Goal: Task Accomplishment & Management: Complete application form

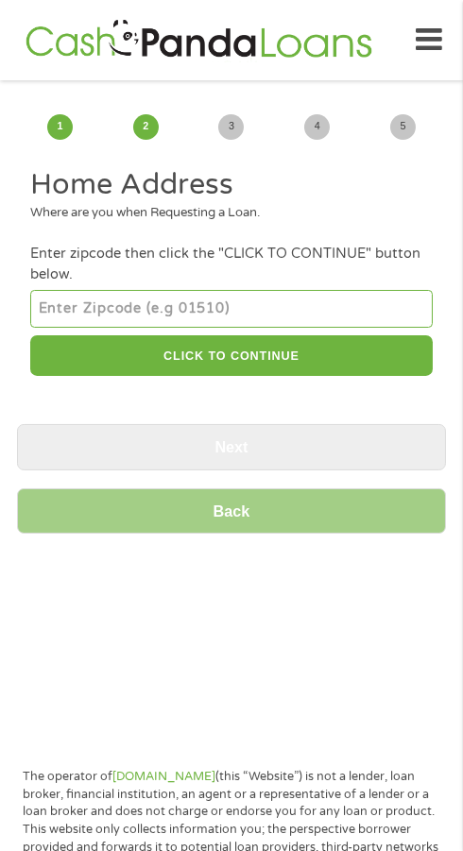
click at [228, 311] on input "number" at bounding box center [230, 309] width 401 height 38
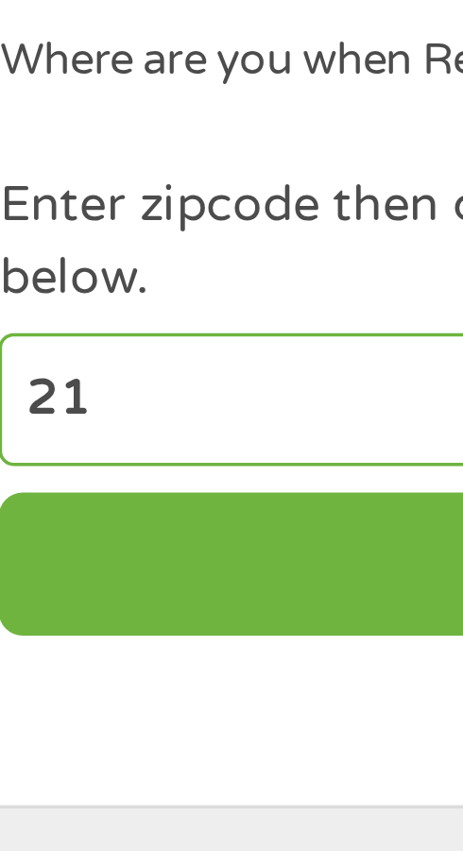
type input "2"
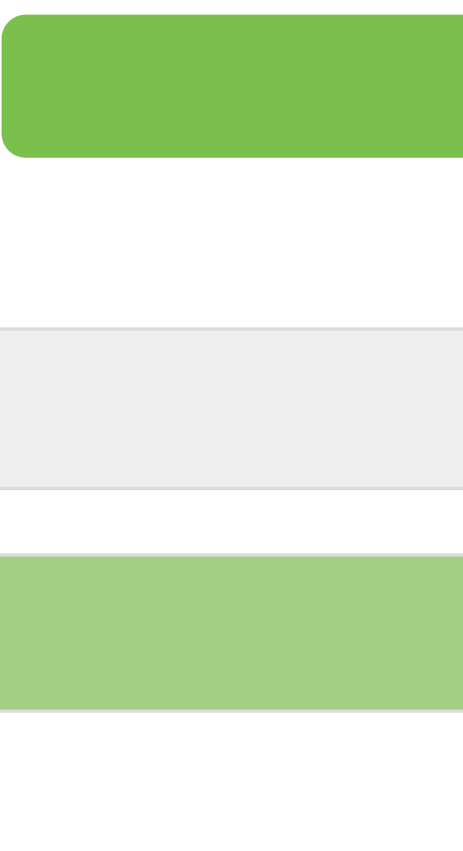
type input "17404"
click at [136, 363] on button "CLICK TO CONTINUE" at bounding box center [230, 355] width 401 height 41
type input "17404"
type input "[GEOGRAPHIC_DATA]"
select select "[US_STATE]"
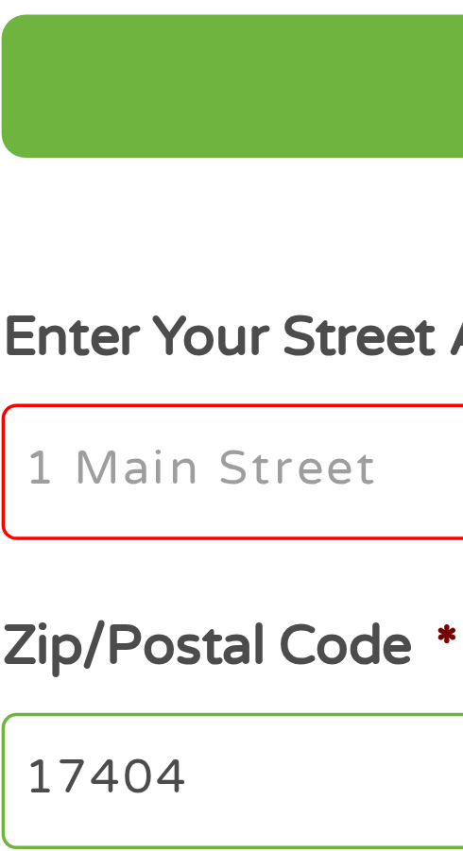
click at [104, 469] on input "Enter Your Street Address *" at bounding box center [230, 466] width 401 height 40
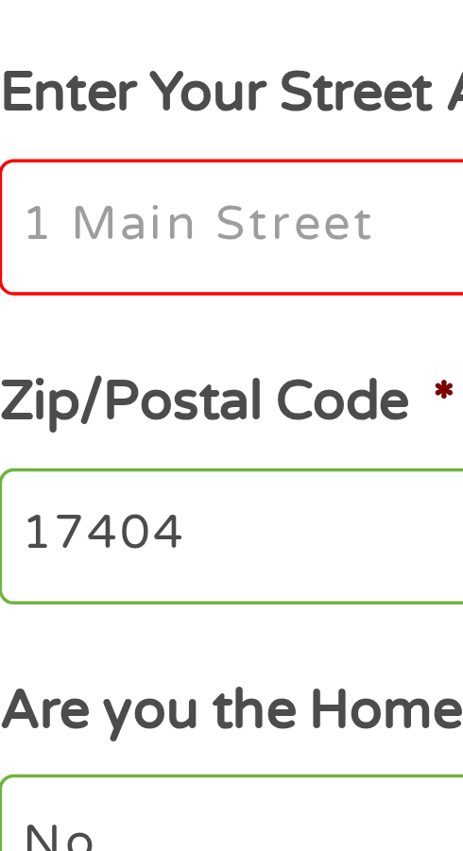
type input "[STREET_ADDRESS][PERSON_NAME]"
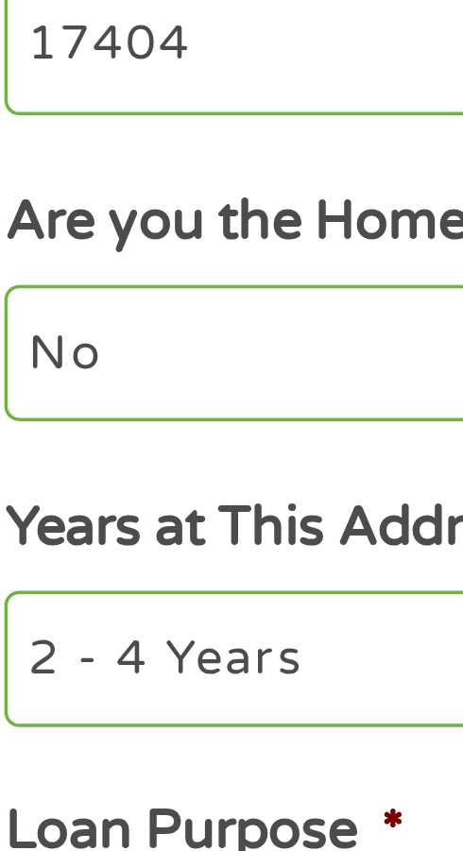
click at [78, 657] on select "No Yes" at bounding box center [230, 639] width 401 height 38
select select "yes"
click at [30, 624] on select "No Yes" at bounding box center [230, 639] width 401 height 38
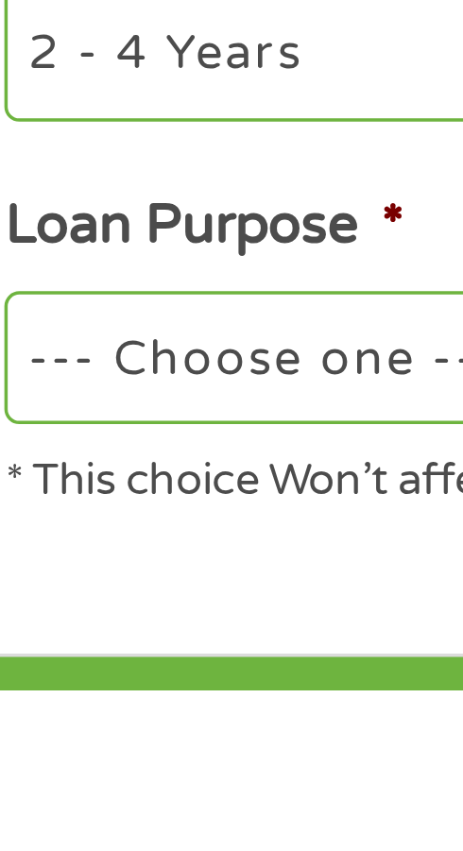
scroll to position [58, 0]
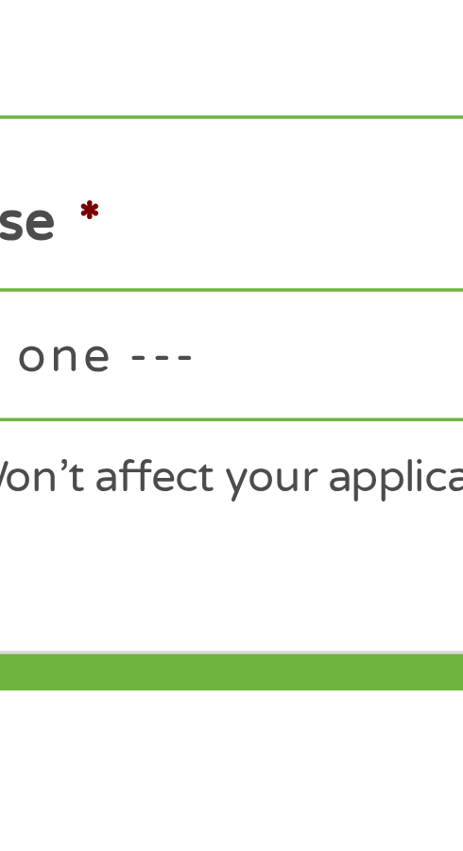
click at [203, 773] on select "--- Choose one --- Pay Bills Debt Consolidation Home Improvement Major Purchase…" at bounding box center [230, 755] width 401 height 38
select select "other"
click at [30, 738] on select "--- Choose one --- Pay Bills Debt Consolidation Home Improvement Major Purchase…" at bounding box center [230, 755] width 401 height 38
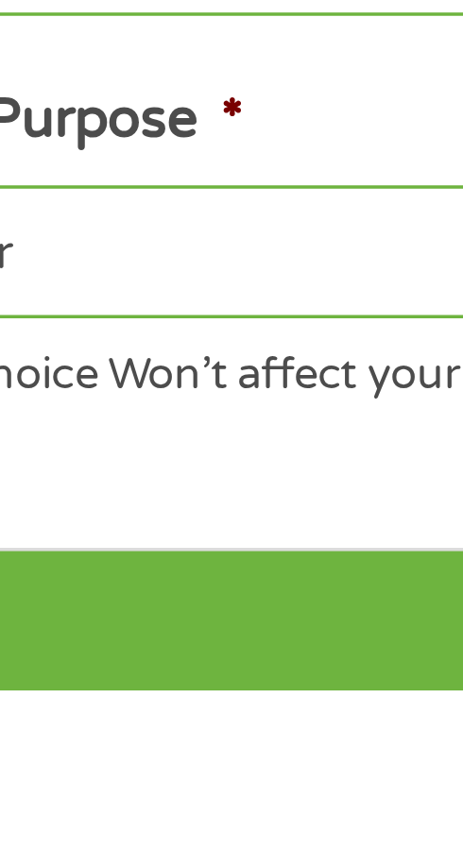
scroll to position [87, 0]
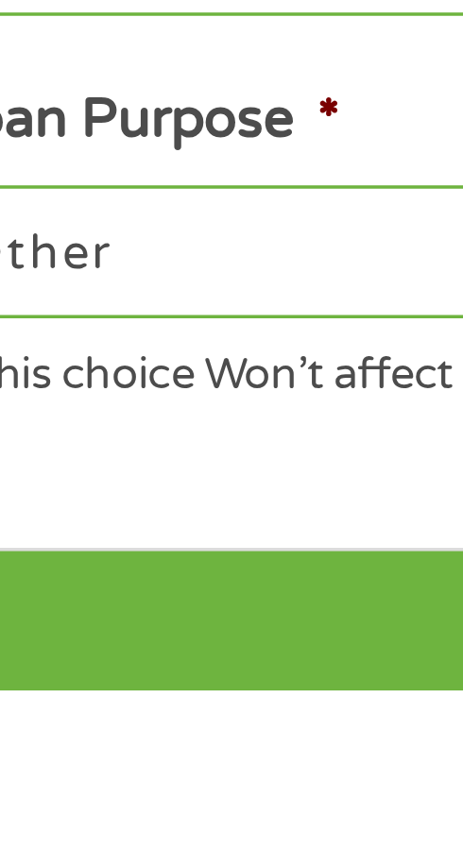
click at [145, 743] on select "--- Choose one --- Pay Bills Debt Consolidation Home Improvement Major Purchase…" at bounding box center [230, 726] width 401 height 38
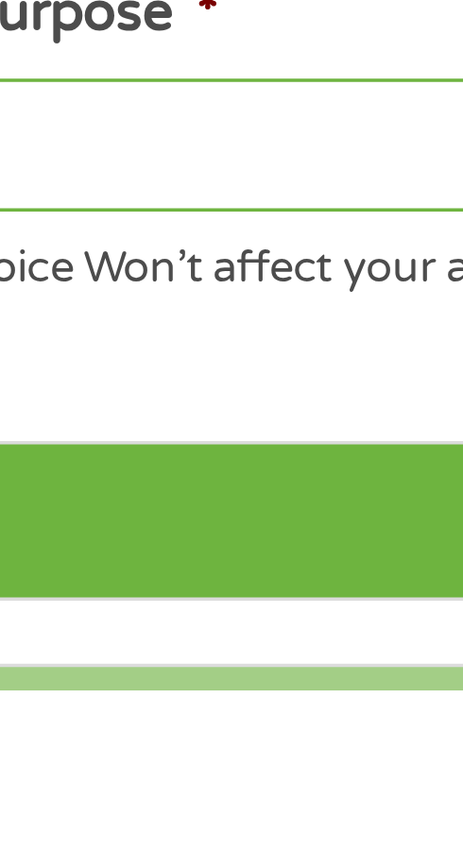
scroll to position [121, 0]
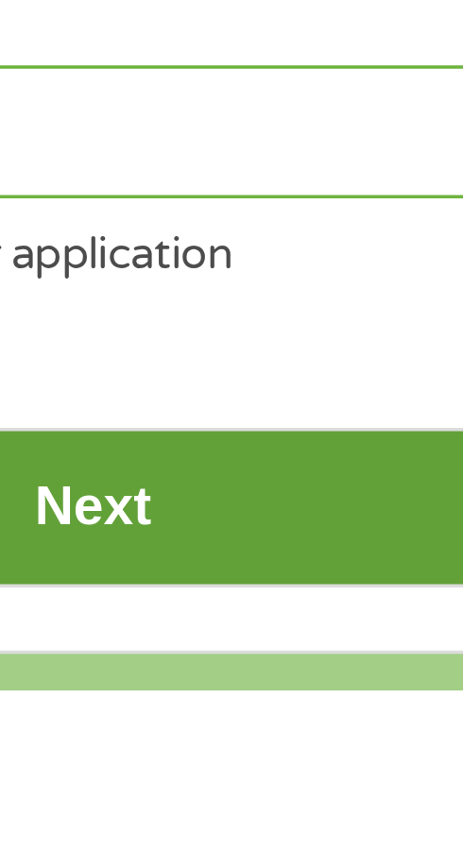
click at [268, 810] on input "Next" at bounding box center [231, 799] width 429 height 46
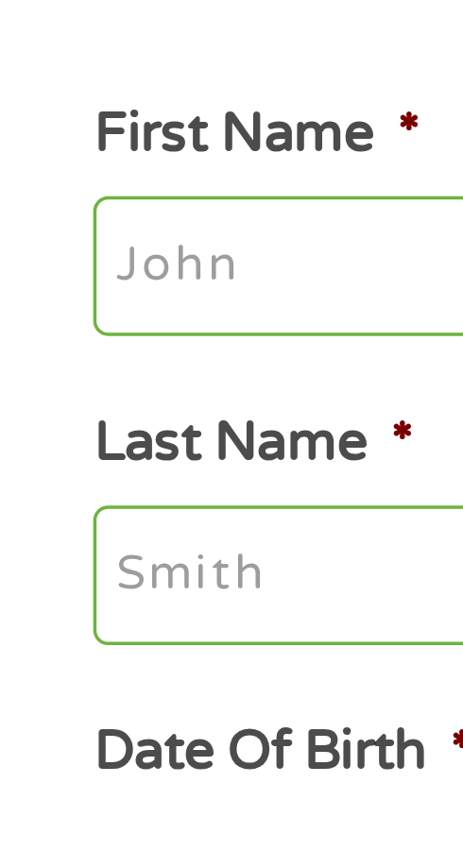
scroll to position [90, 0]
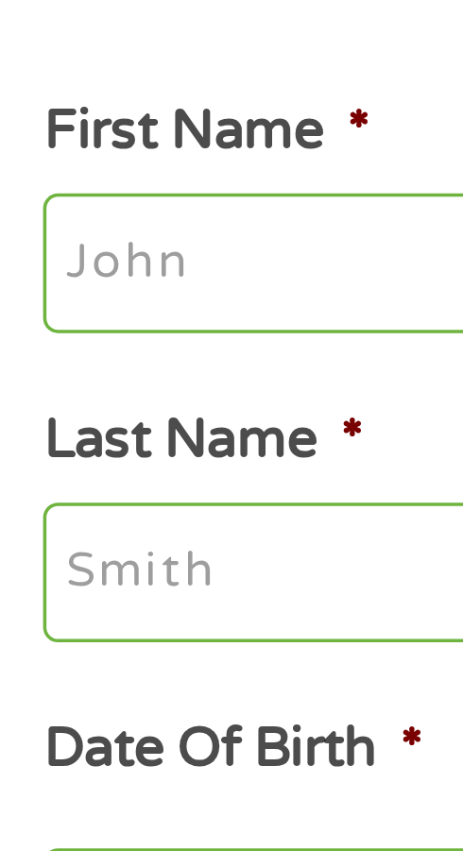
click at [72, 195] on input "First Name *" at bounding box center [230, 182] width 401 height 40
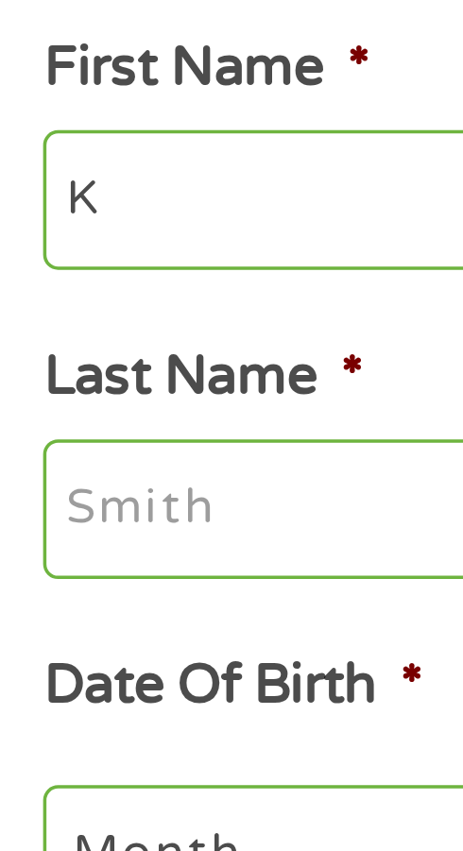
type input "[PERSON_NAME]"
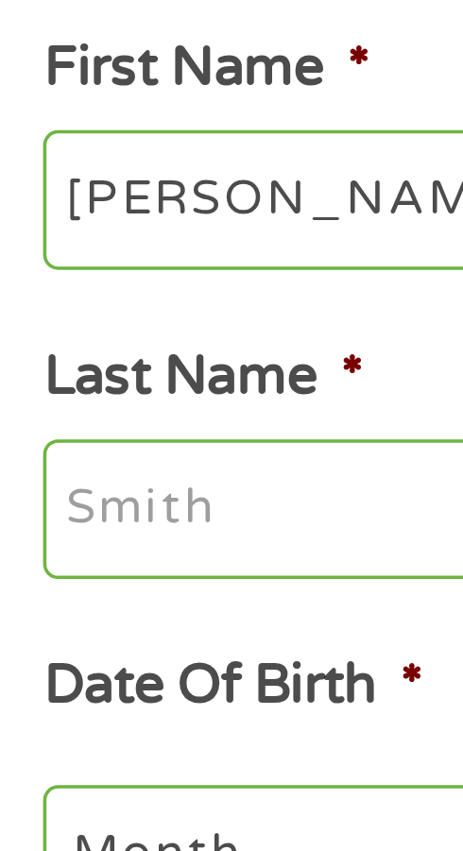
type input "[PERSON_NAME]"
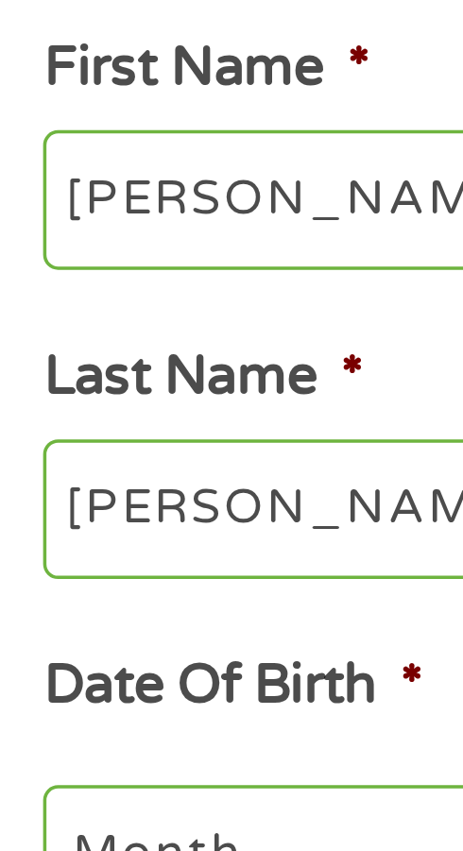
type input "[DOMAIN_NAME][EMAIL_ADDRESS][DOMAIN_NAME]"
type input "[PHONE_NUMBER]"
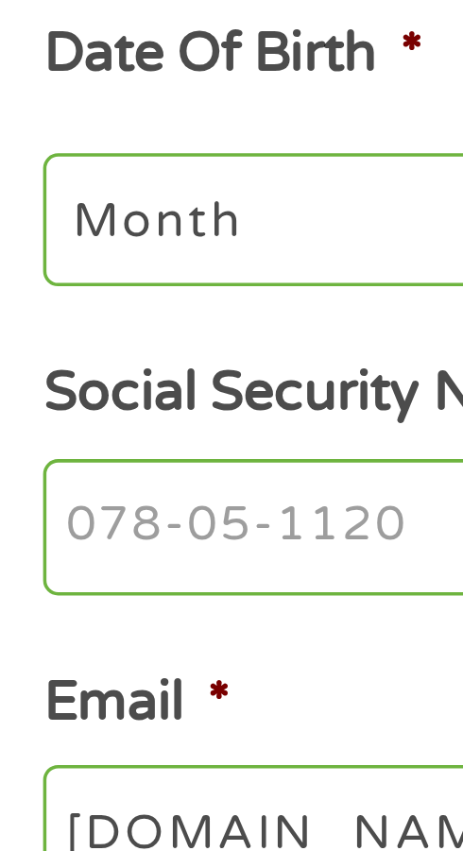
click at [102, 380] on select "Month 1 2 3 4 5 6 7 8 9 10 11 12" at bounding box center [100, 367] width 140 height 38
click at [30, 350] on select "Month 1 2 3 4 5 6 7 8 9 10 11 12" at bounding box center [100, 367] width 140 height 38
click at [89, 381] on select "Month 1 2 3 4 5 6 7 8 9 10 11 12" at bounding box center [100, 367] width 140 height 38
click at [30, 350] on select "Month 1 2 3 4 5 6 7 8 9 10 11 12" at bounding box center [100, 367] width 140 height 38
click at [89, 374] on select "Month 1 2 3 4 5 6 7 8 9 10 11 12" at bounding box center [100, 367] width 140 height 38
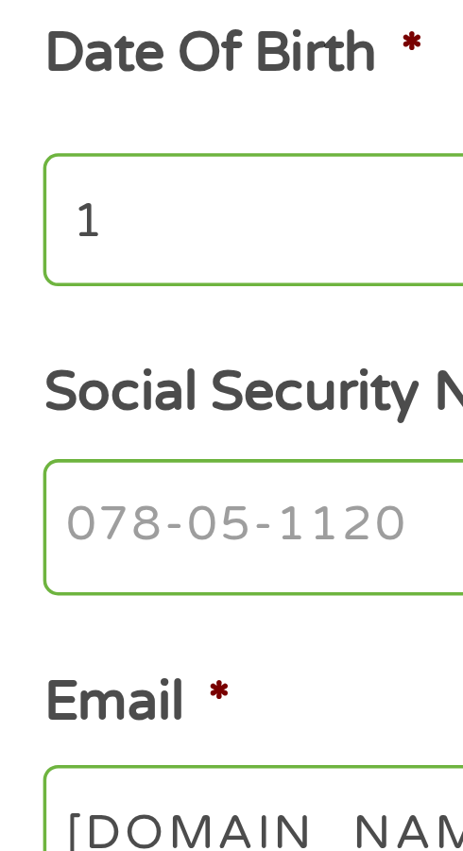
click at [30, 350] on select "Month 1 2 3 4 5 6 7 8 9 10 11 12" at bounding box center [100, 367] width 140 height 38
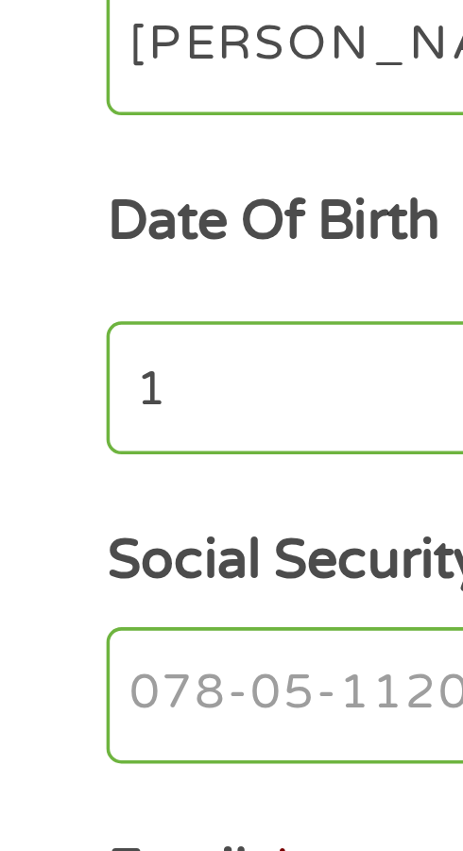
click at [72, 376] on select "Month 1 2 3 4 5 6 7 8 9 10 11 12" at bounding box center [100, 367] width 140 height 38
select select "9"
click at [30, 350] on select "Month 1 2 3 4 5 6 7 8 9 10 11 12" at bounding box center [100, 367] width 140 height 38
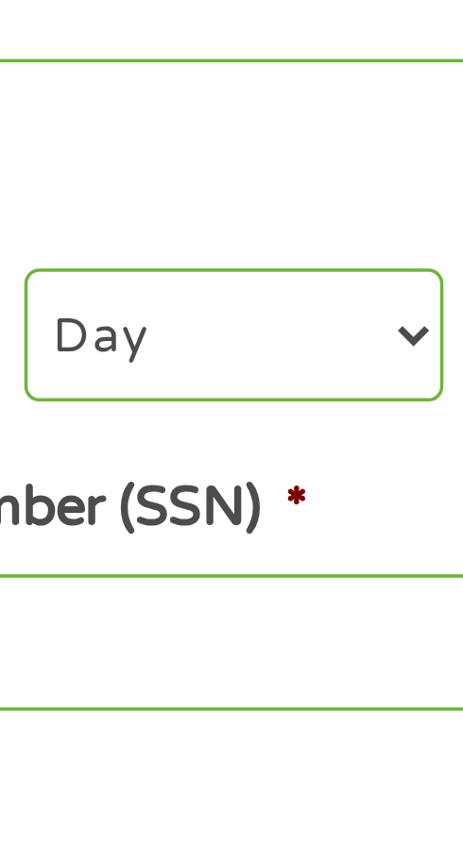
click at [240, 380] on select "Day 1 2 3 4 5 6 7 8 9 10 11 12 13 14 15 16 17 18 19 20 21 22 23 24 25 26 27 28 …" at bounding box center [236, 367] width 119 height 38
select select "10"
click at [177, 350] on select "Day 1 2 3 4 5 6 7 8 9 10 11 12 13 14 15 16 17 18 19 20 21 22 23 24 25 26 27 28 …" at bounding box center [236, 367] width 119 height 38
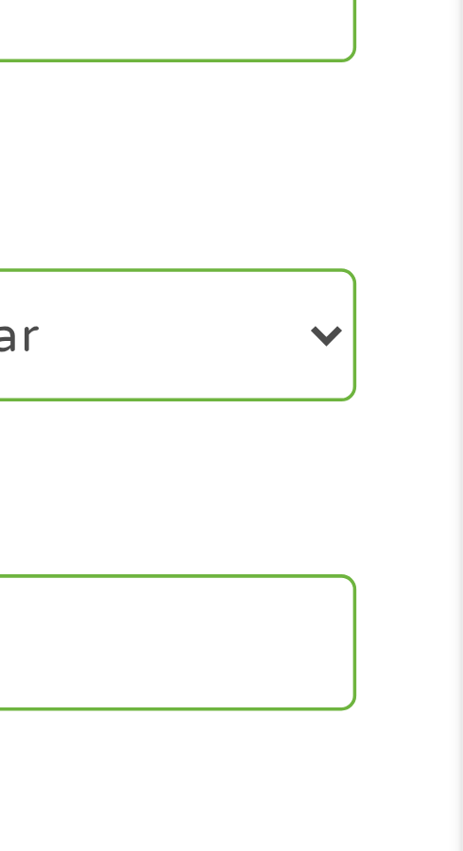
click at [405, 378] on select "Year [DATE] 2006 2005 2004 2003 2002 2001 2000 1999 1998 1997 1996 1995 1994 19…" at bounding box center [368, 367] width 128 height 38
select select "1973"
click at [304, 350] on select "Year [DATE] 2006 2005 2004 2003 2002 2001 2000 1999 1998 1997 1996 1995 1994 19…" at bounding box center [368, 367] width 128 height 38
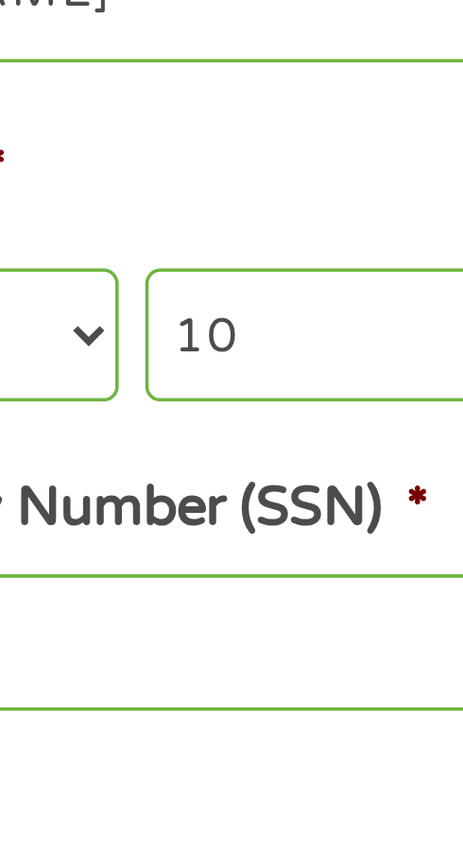
click at [222, 377] on select "Day 1 2 3 4 5 6 7 8 9 10 11 12 13 14 15 16 17 18 19 20 21 22 23 24 25 26 27 28 …" at bounding box center [236, 367] width 119 height 38
select select "11"
click at [177, 350] on select "Day 1 2 3 4 5 6 7 8 9 10 11 12 13 14 15 16 17 18 19 20 21 22 23 24 25 26 27 28 …" at bounding box center [236, 367] width 119 height 38
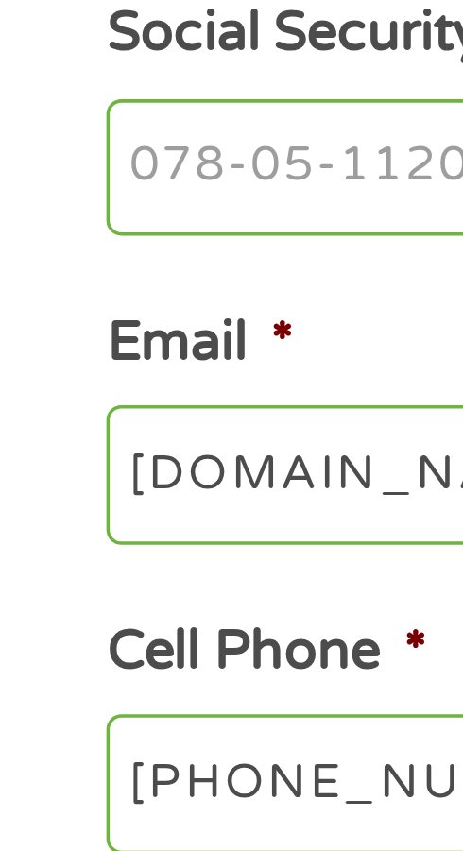
click at [74, 470] on input "Social Security Number (SSN) *" at bounding box center [230, 455] width 401 height 40
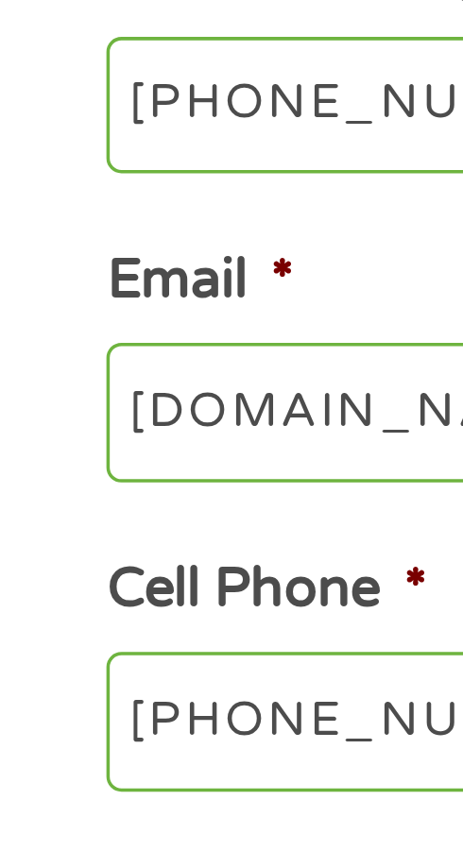
type input "185-56-1050"
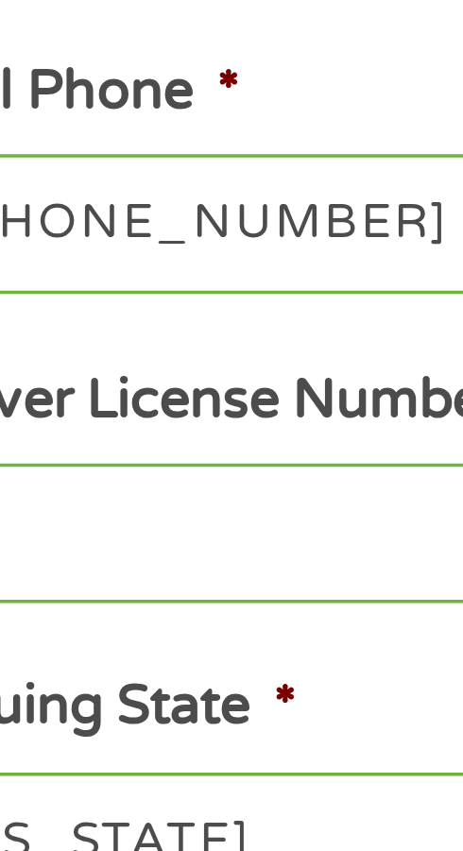
click at [159, 638] on input "[PHONE_NUMBER]" at bounding box center [230, 630] width 401 height 40
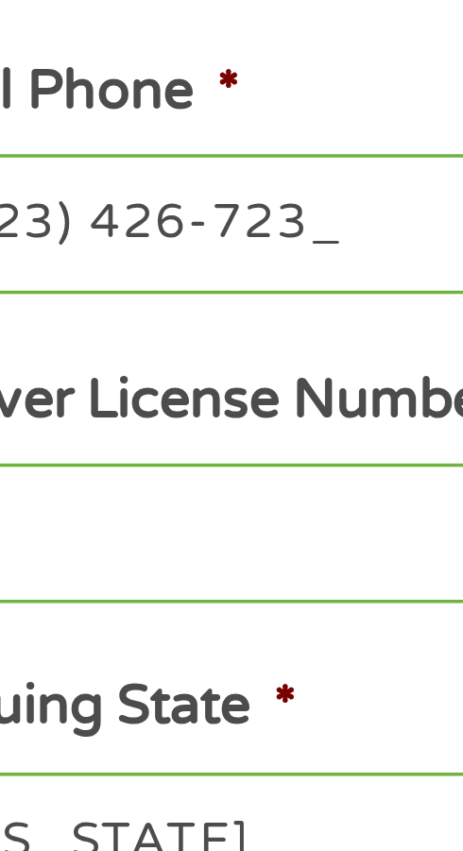
type input "[PHONE_NUMBER]"
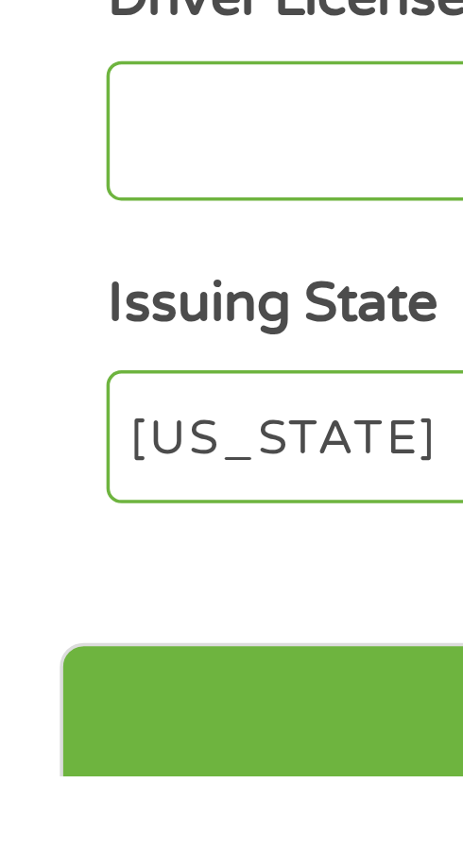
scroll to position [140, 0]
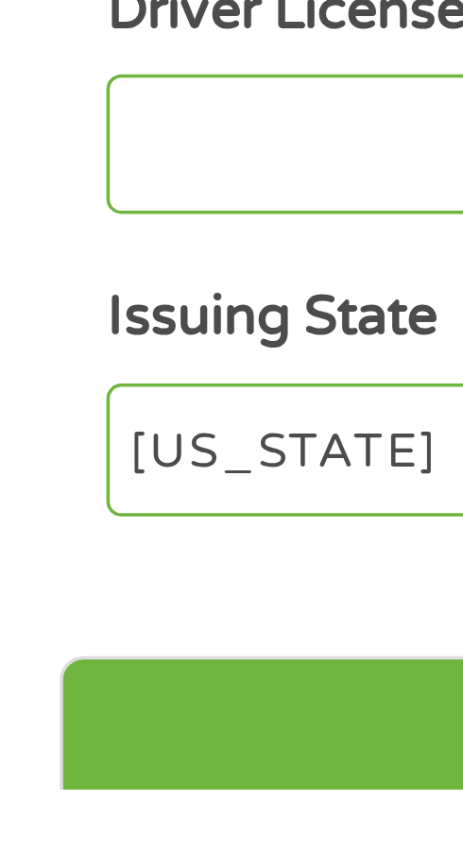
click at [93, 685] on input "Driver License Number *" at bounding box center [230, 668] width 401 height 40
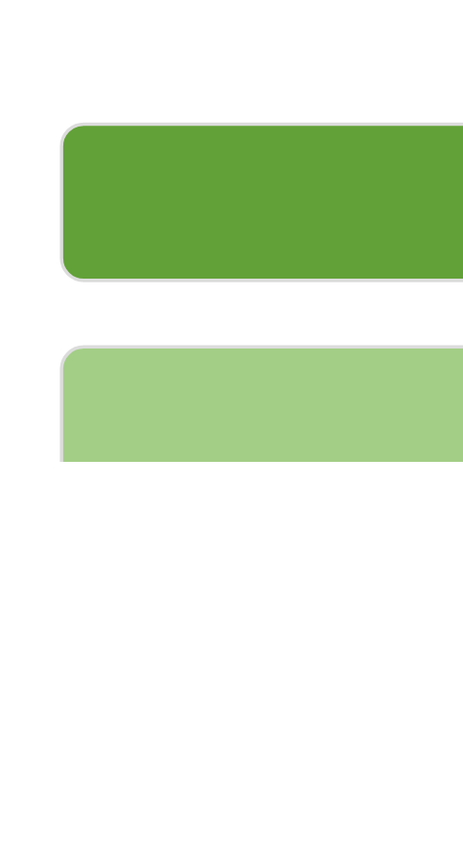
type input "23179503"
click at [111, 792] on input "Next" at bounding box center [231, 777] width 429 height 46
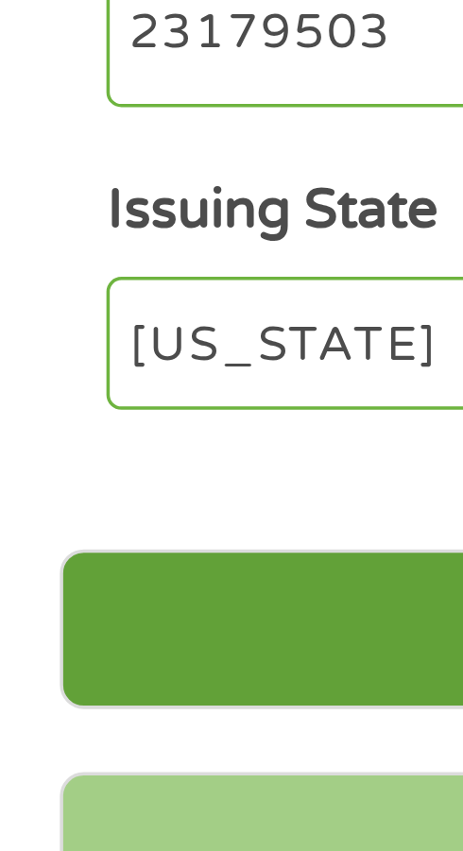
scroll to position [198, 0]
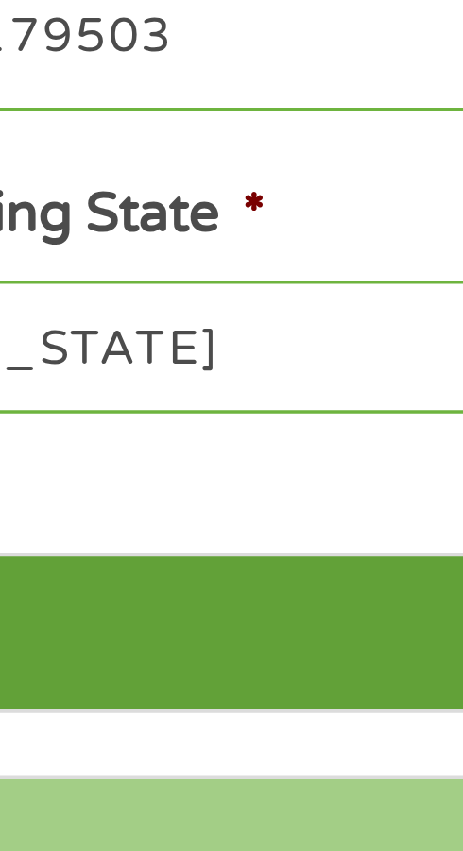
click at [169, 784] on input "Next" at bounding box center [231, 777] width 429 height 46
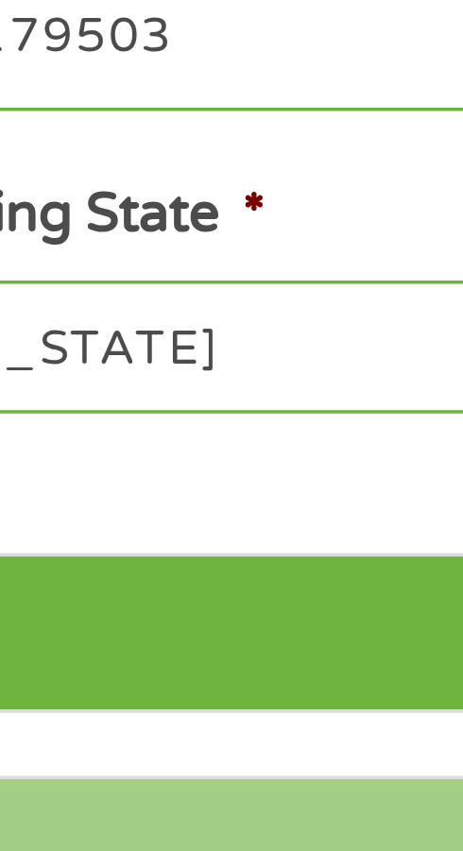
click at [140, 667] on li "Issuing State * [US_STATE] [US_STATE] [US_STATE] [US_STATE] [US_STATE] [US_STAT…" at bounding box center [231, 681] width 429 height 68
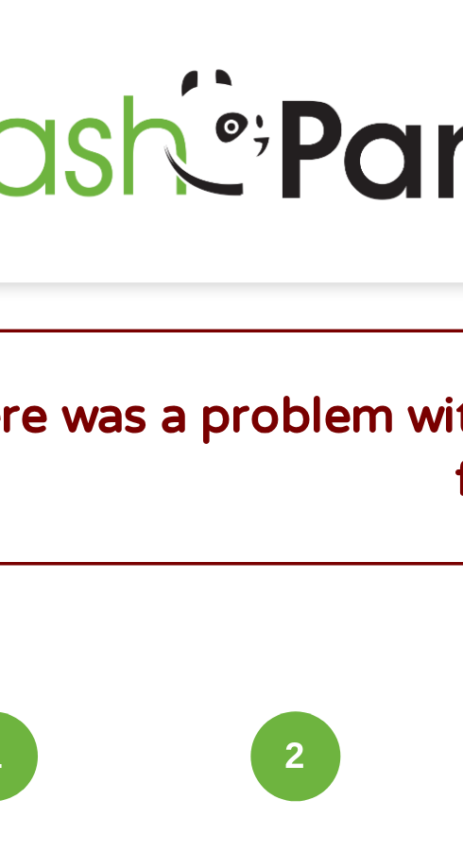
click at [148, 112] on h2 "There was a problem with your submission. Please review the fields below." at bounding box center [231, 127] width 427 height 38
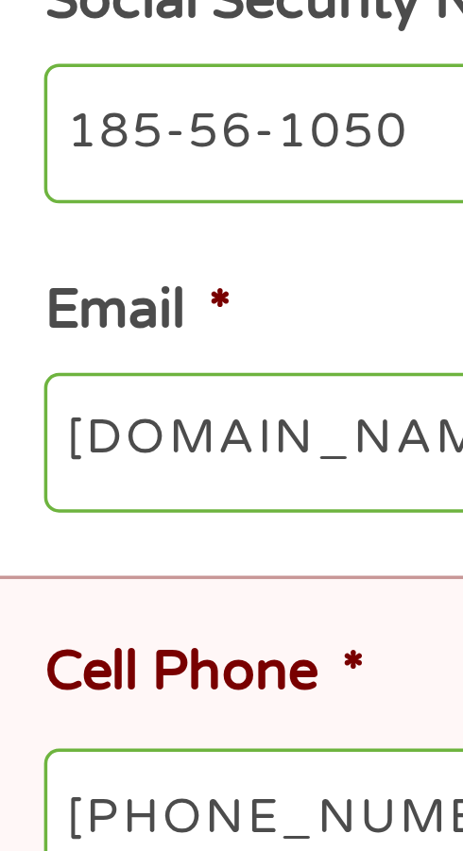
click at [64, 645] on input "185-56-1050" at bounding box center [230, 633] width 401 height 40
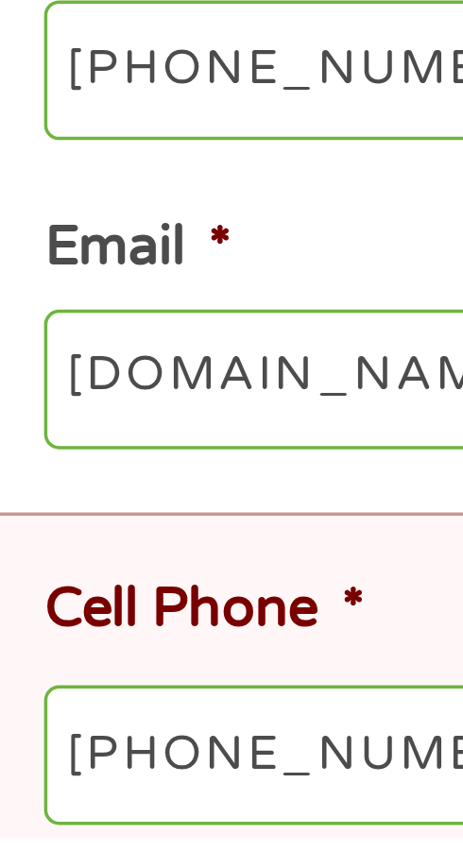
type input "175-56-1050"
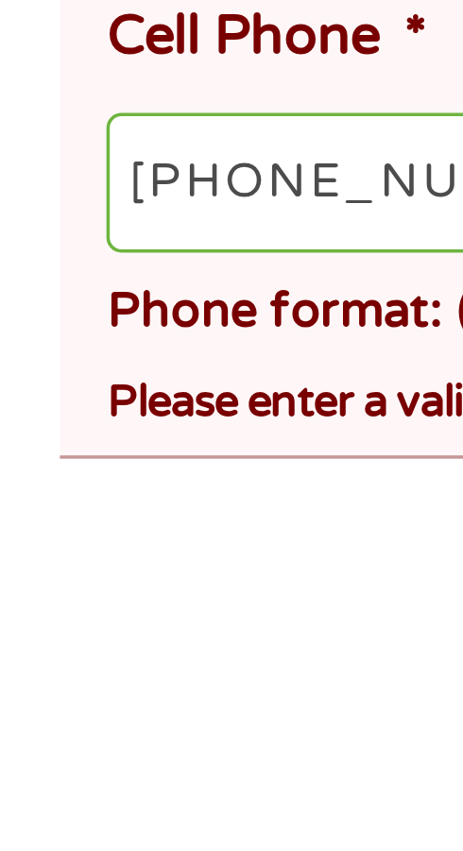
scroll to position [56, 0]
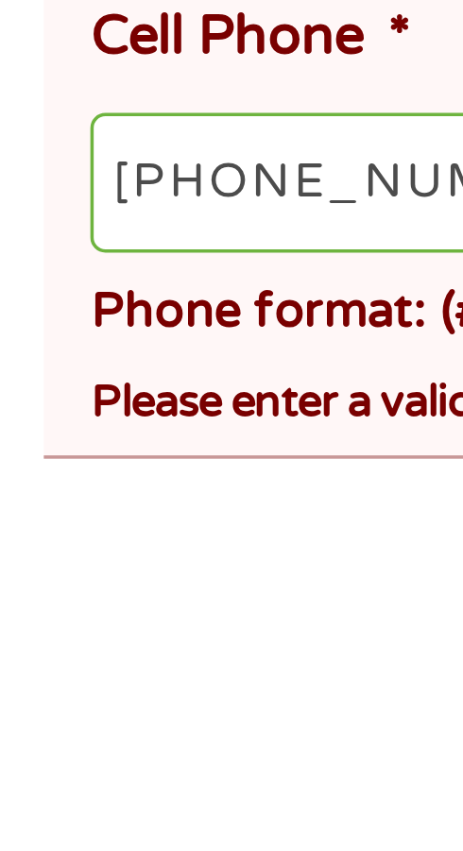
click at [39, 785] on input "[PHONE_NUMBER]" at bounding box center [237, 771] width 414 height 40
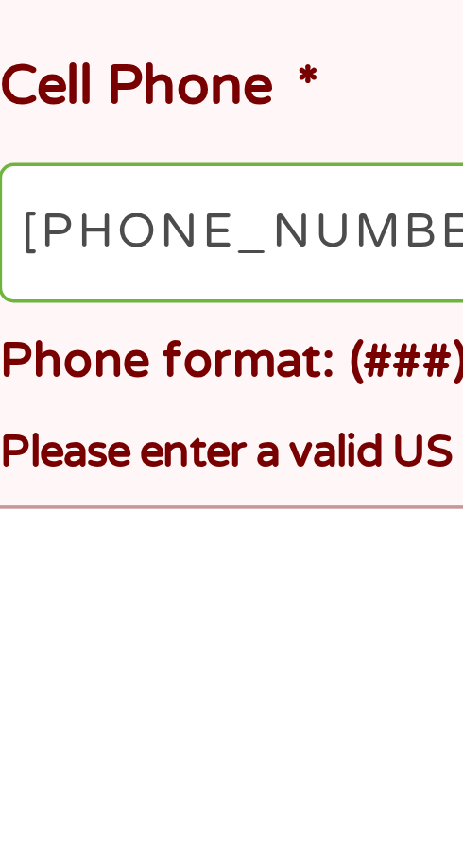
scroll to position [57, 0]
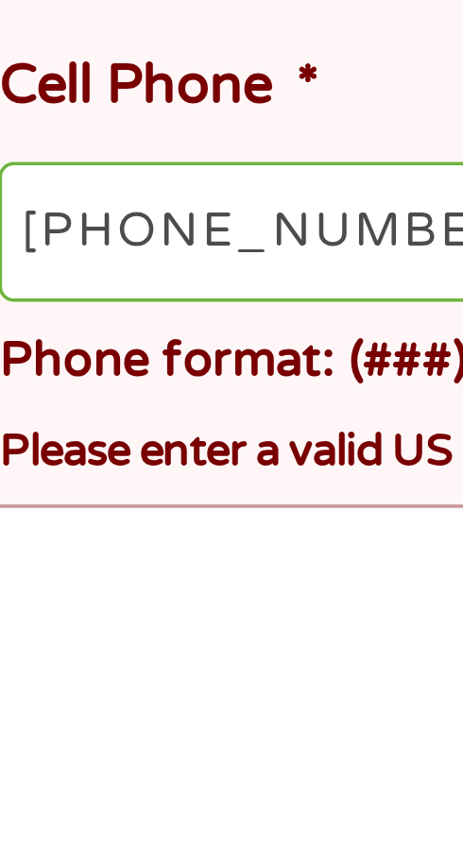
click at [43, 778] on input "[PHONE_NUMBER]" at bounding box center [237, 771] width 414 height 40
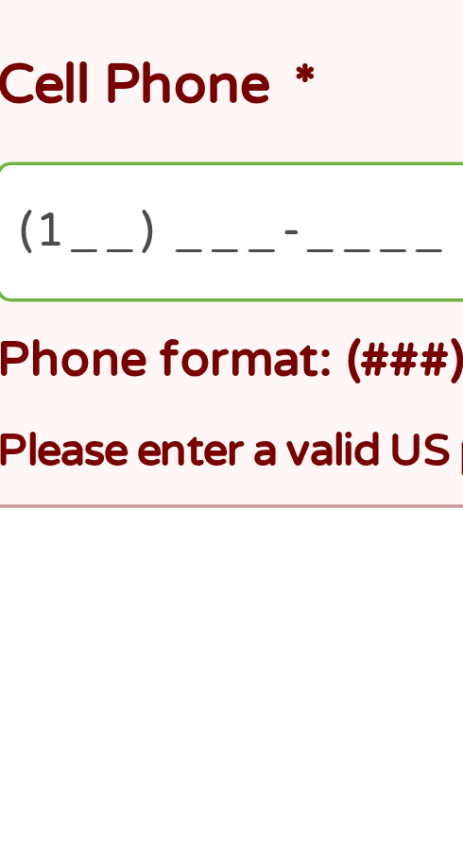
click at [59, 785] on input "(1__) ___-____" at bounding box center [237, 771] width 414 height 40
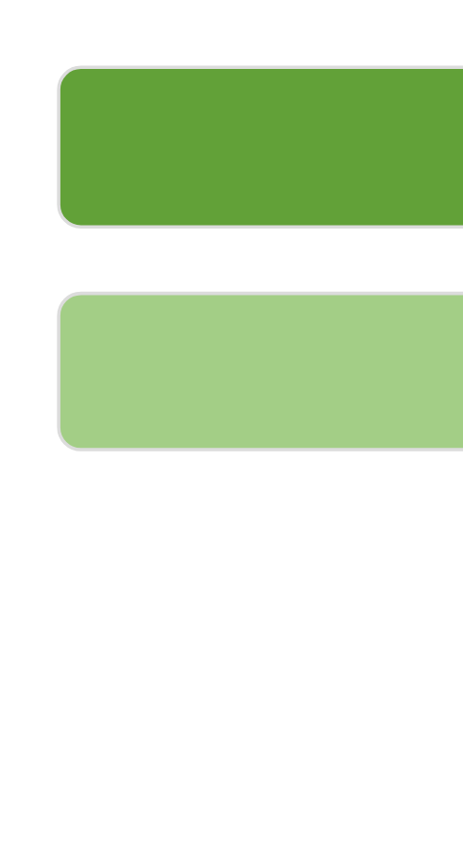
type input "[PHONE_NUMBER]"
click at [112, 779] on input "Next" at bounding box center [231, 761] width 429 height 46
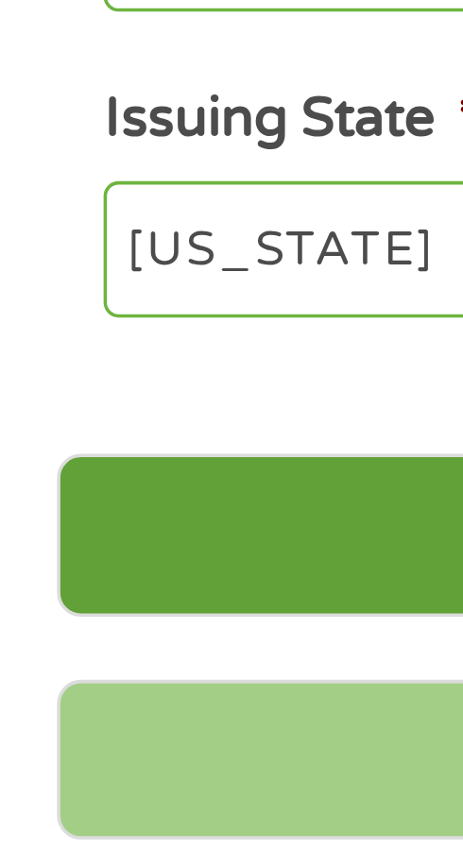
click at [90, 775] on input "Next" at bounding box center [231, 761] width 429 height 46
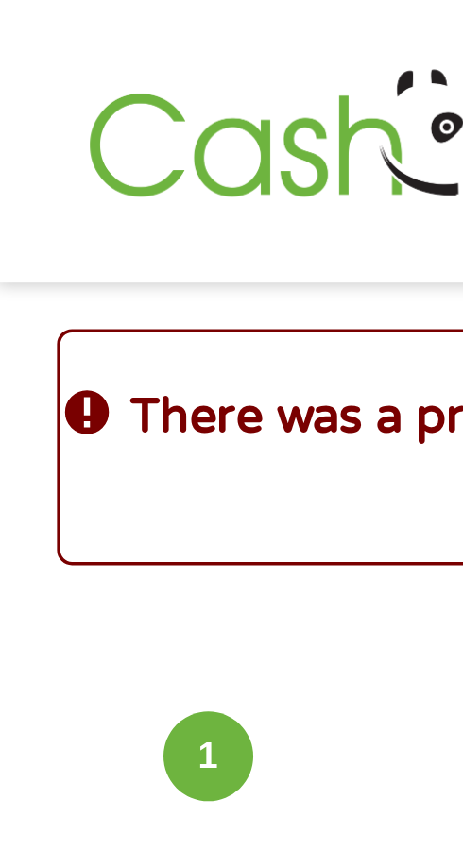
scroll to position [8, 8]
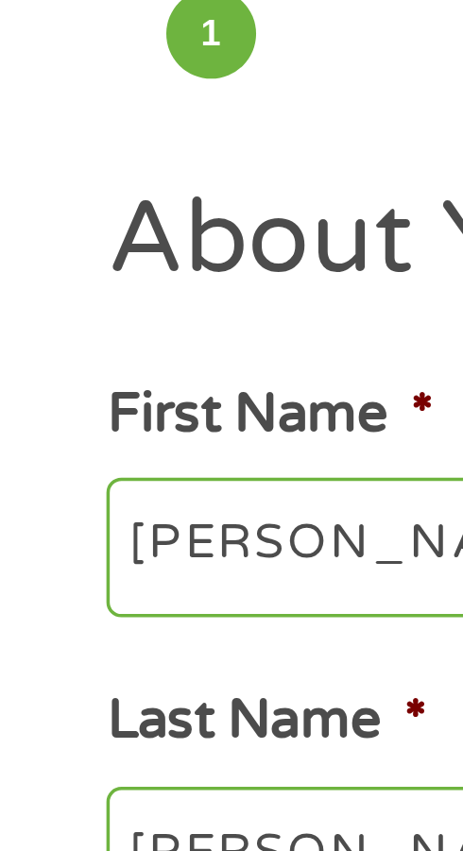
click at [107, 366] on input "[PERSON_NAME]" at bounding box center [230, 361] width 401 height 40
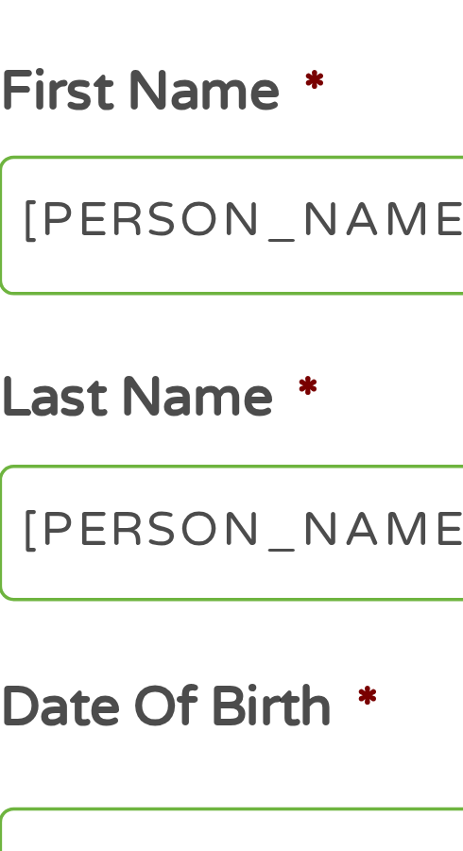
click at [106, 373] on input "[PERSON_NAME]" at bounding box center [230, 361] width 401 height 40
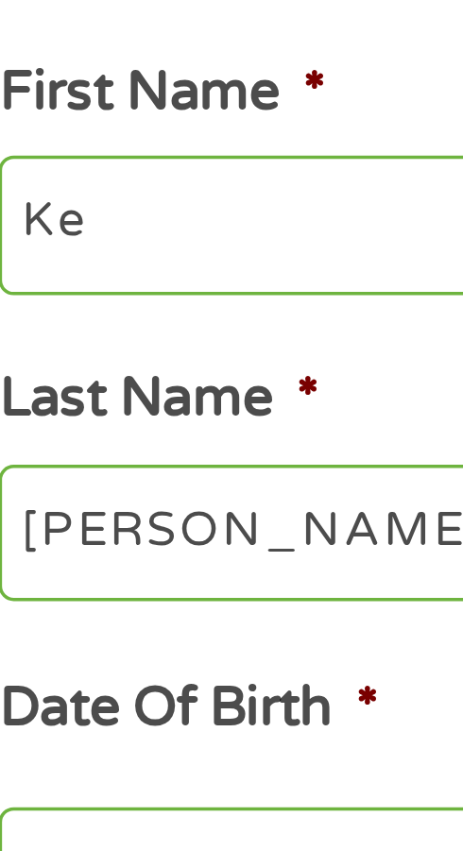
type input "K"
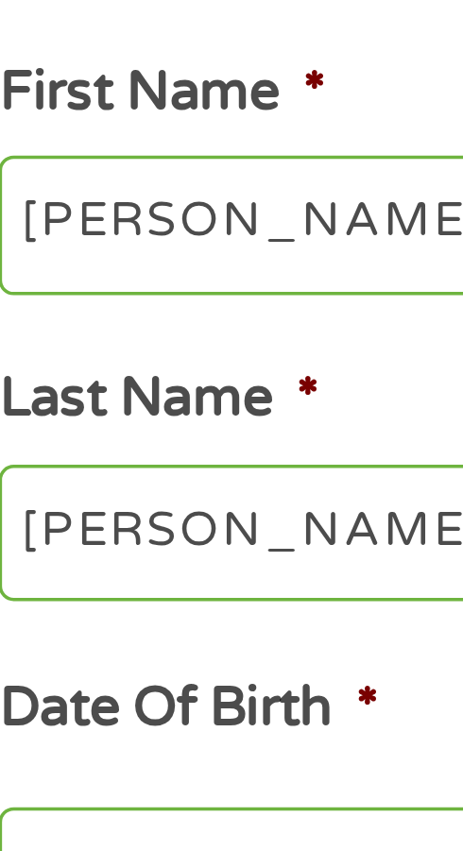
type input "[PERSON_NAME]"
click at [125, 416] on li "Last Name * [PERSON_NAME]" at bounding box center [231, 432] width 429 height 69
click at [118, 462] on input "[PERSON_NAME]" at bounding box center [230, 449] width 401 height 40
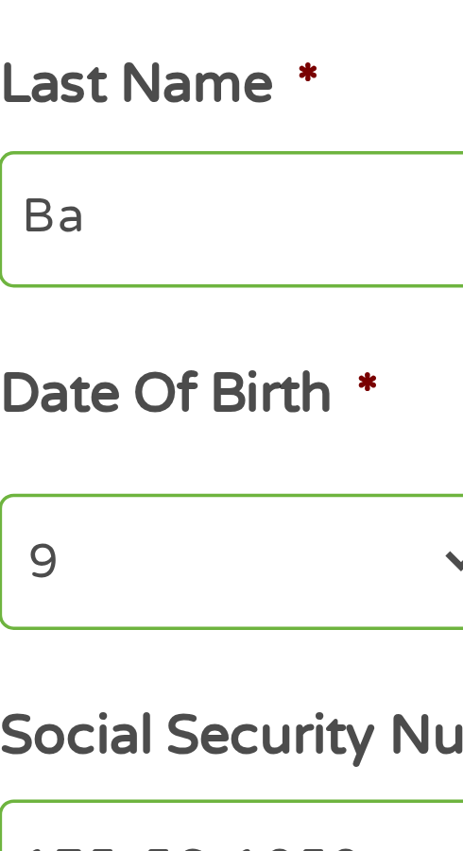
type input "B"
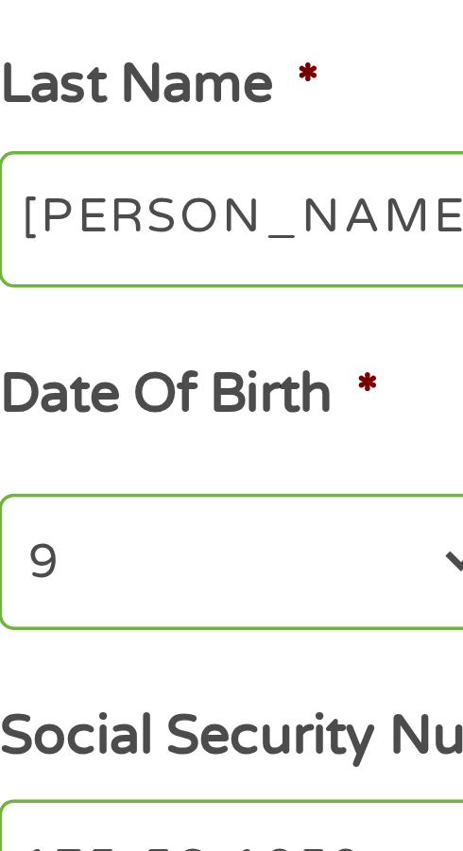
click at [122, 464] on input "[PERSON_NAME]" at bounding box center [230, 449] width 401 height 40
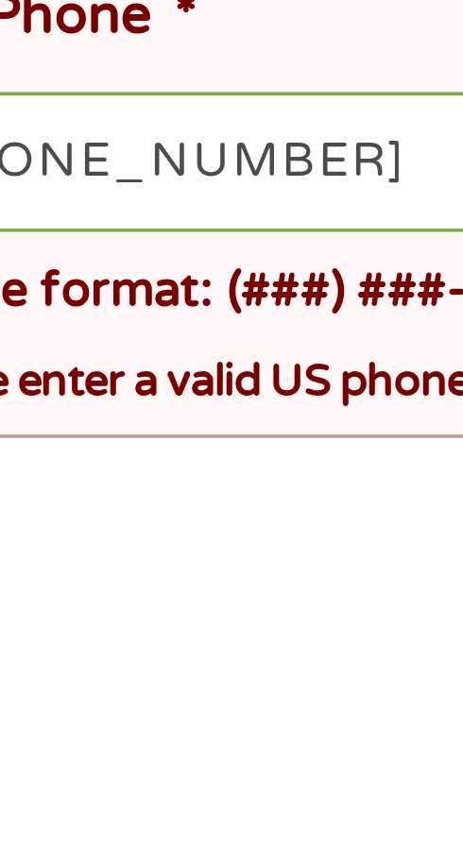
scroll to position [62, 0]
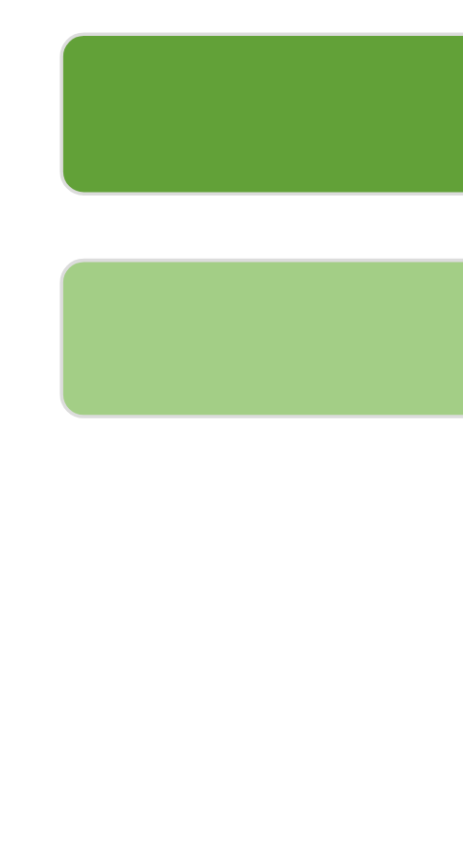
type input "[PERSON_NAME]"
click at [111, 772] on input "Next" at bounding box center [231, 752] width 429 height 46
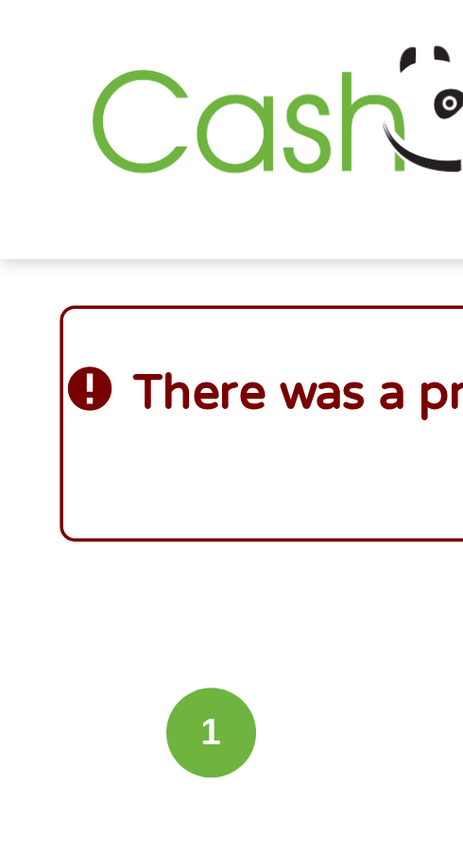
scroll to position [0, 0]
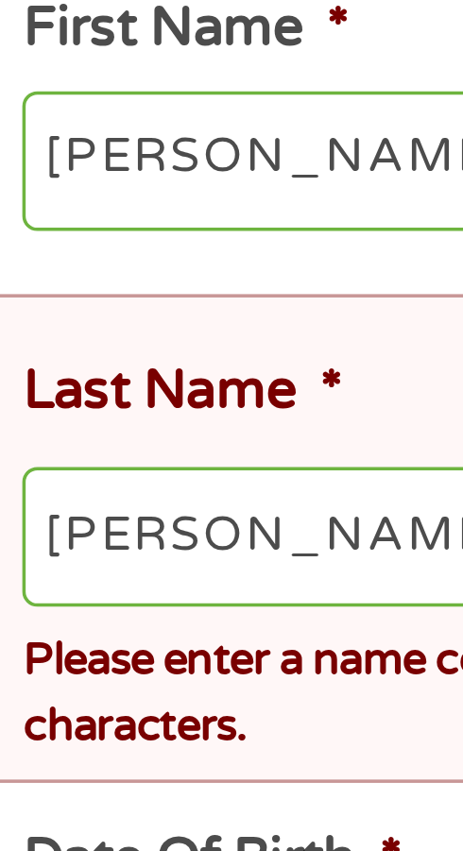
click at [127, 475] on input "[PERSON_NAME]" at bounding box center [237, 467] width 414 height 40
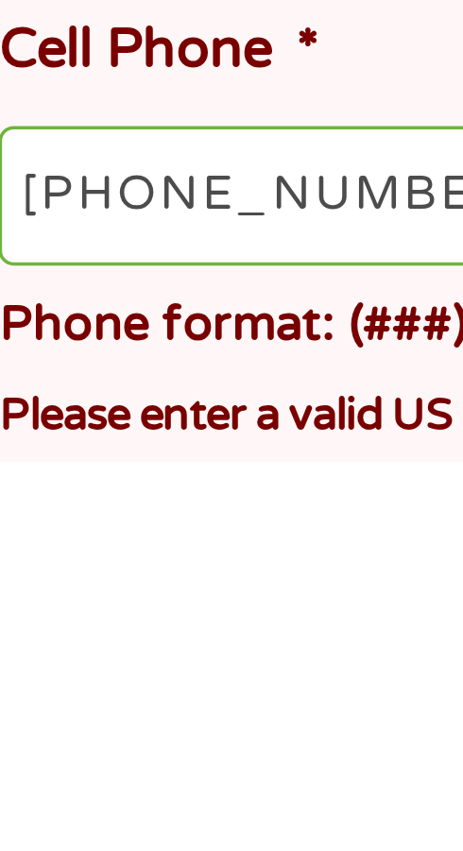
type input "[PERSON_NAME]"
click at [152, 785] on input "[PHONE_NUMBER]" at bounding box center [237, 775] width 414 height 40
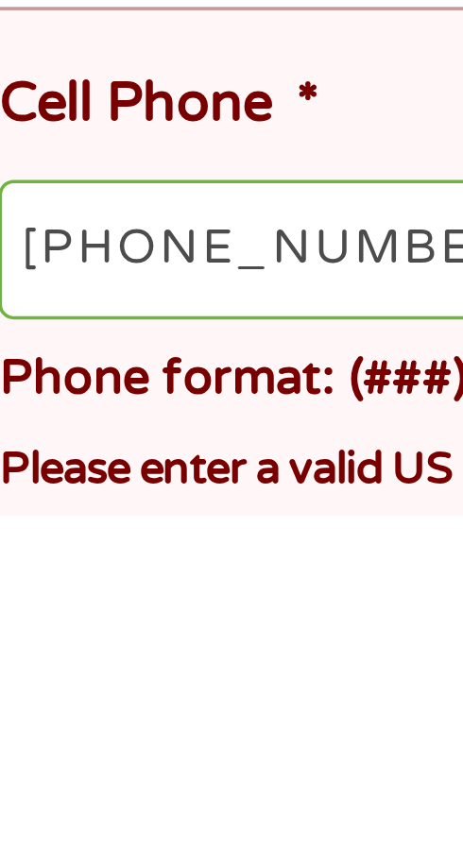
scroll to position [113, 0]
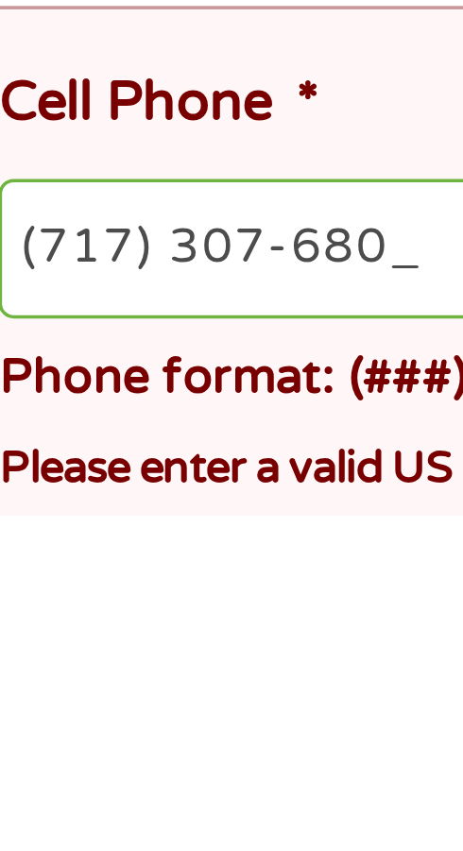
type input "[PHONE_NUMBER]"
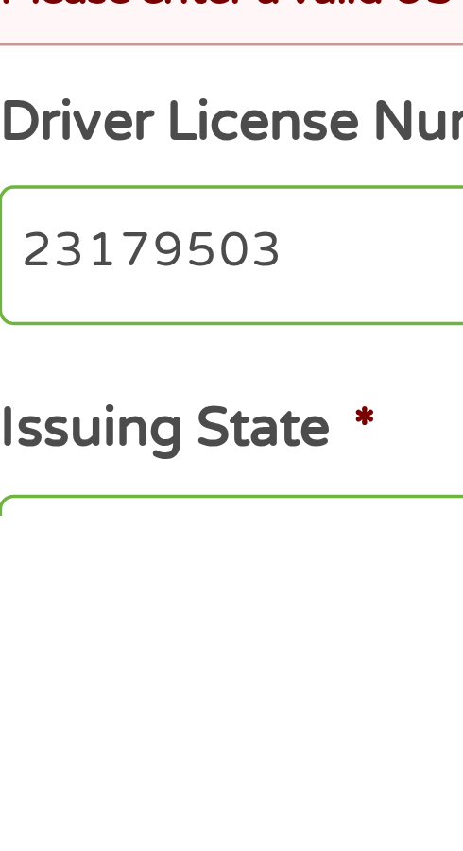
scroll to position [338, 0]
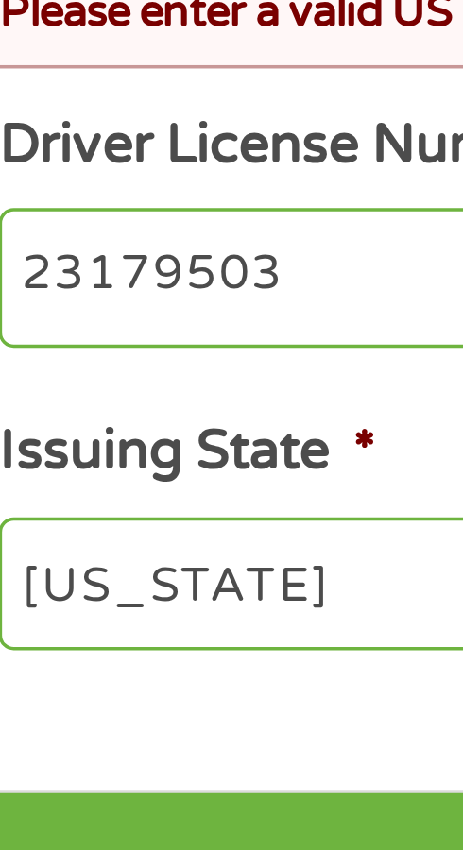
click at [65, 701] on input "23179503" at bounding box center [230, 688] width 401 height 40
click at [93, 702] on input "22379503" at bounding box center [230, 688] width 401 height 40
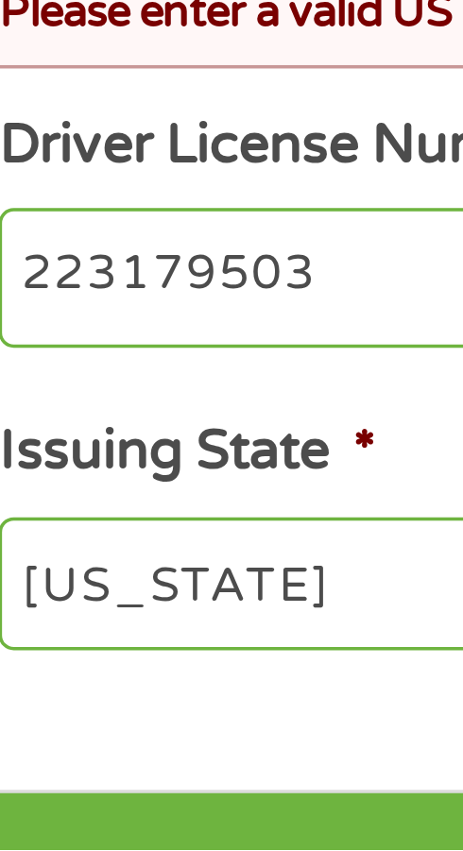
type input "223179503"
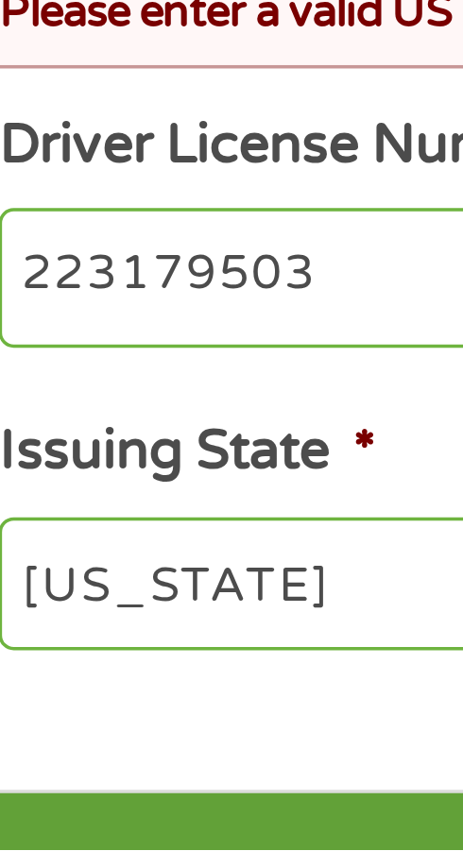
click at [153, 848] on input "Next" at bounding box center [231, 857] width 429 height 46
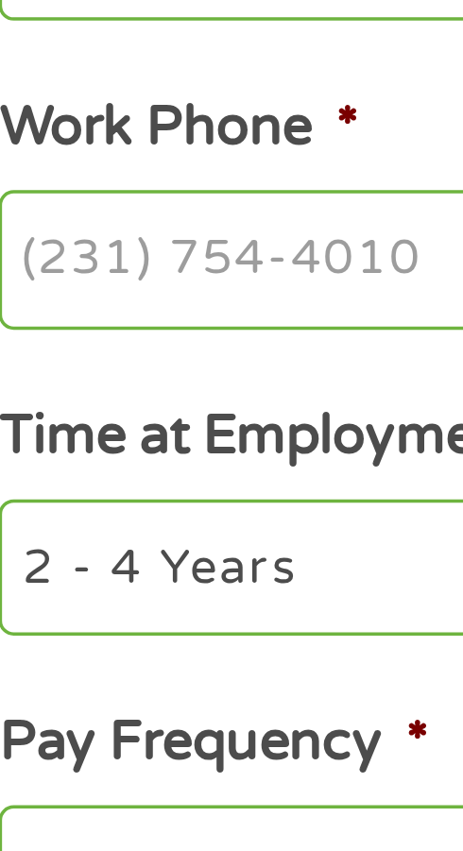
scroll to position [8, 8]
click at [112, 653] on li "Work Phone *" at bounding box center [231, 657] width 429 height 69
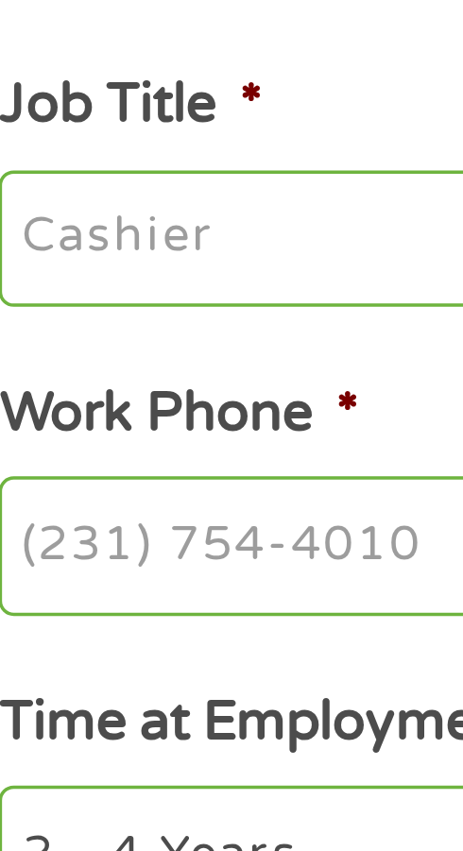
scroll to position [291, 0]
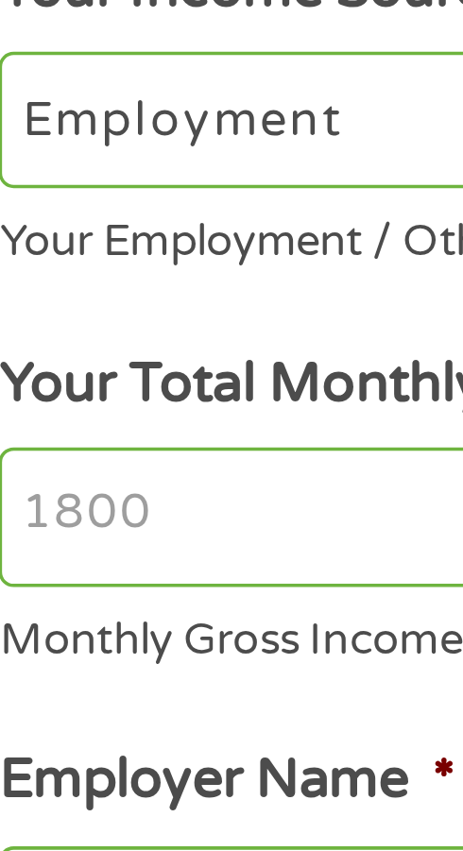
click at [112, 327] on input "Your Total Monthly Income *" at bounding box center [230, 316] width 401 height 40
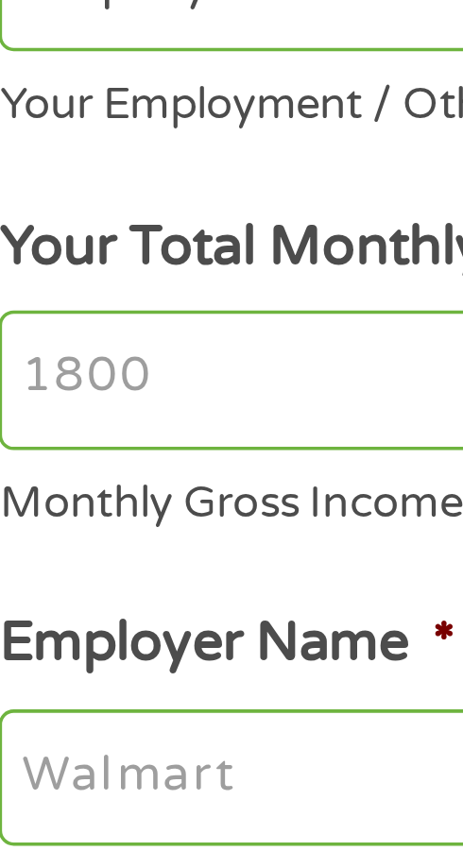
scroll to position [69, 0]
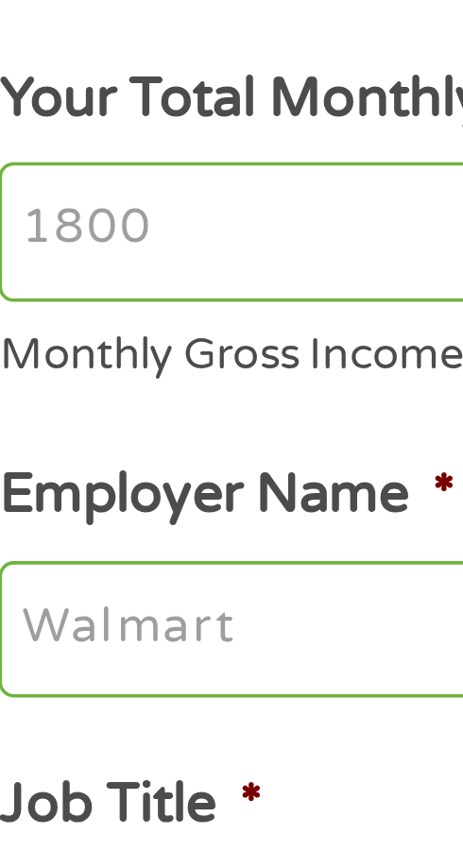
click at [83, 311] on input "Your Total Monthly Income *" at bounding box center [230, 316] width 401 height 40
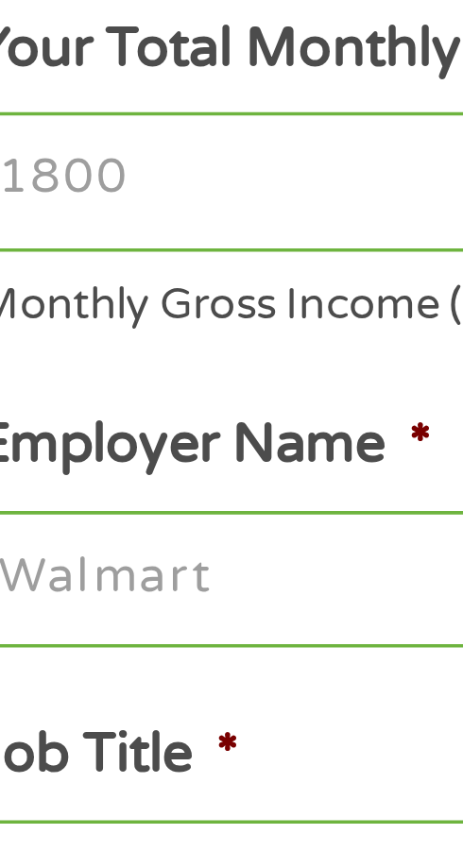
click at [80, 322] on input "Your Total Monthly Income *" at bounding box center [230, 316] width 401 height 40
click at [74, 315] on input "Your Total Monthly Income *" at bounding box center [230, 316] width 401 height 40
click at [76, 314] on input "Your Total Monthly Income *" at bounding box center [230, 316] width 401 height 40
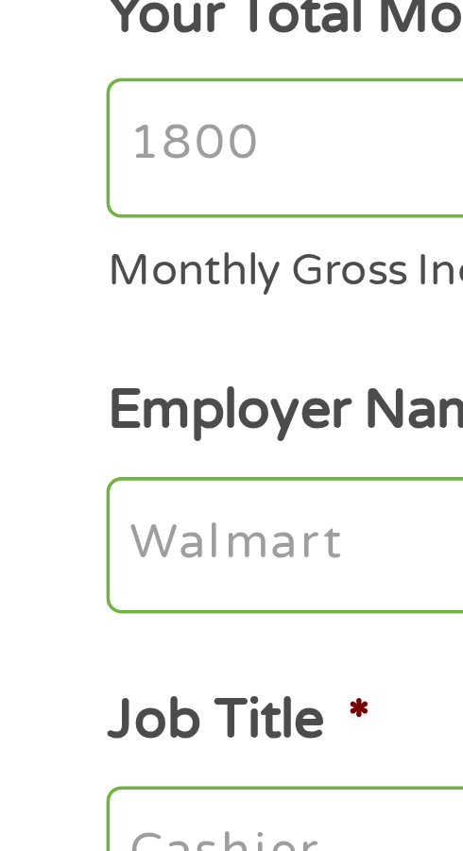
click at [76, 319] on input "Your Total Monthly Income *" at bounding box center [230, 316] width 401 height 40
click at [52, 318] on input "Your Total Monthly Income *" at bounding box center [230, 316] width 401 height 40
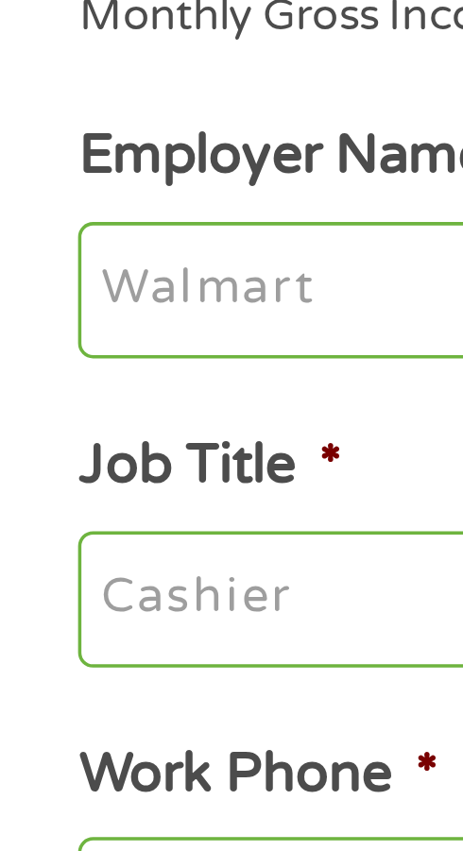
type input "6240"
click at [86, 438] on input "Employer Name *" at bounding box center [230, 429] width 401 height 40
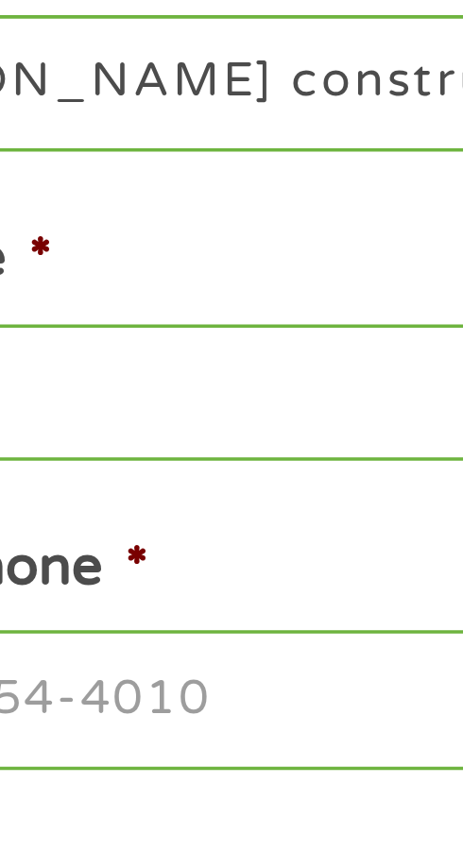
type input "[PERSON_NAME] construction"
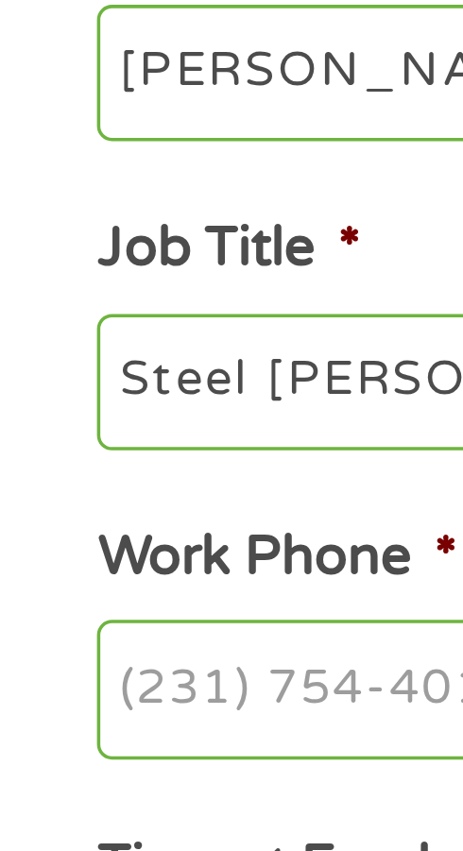
type input "Steel [PERSON_NAME]"
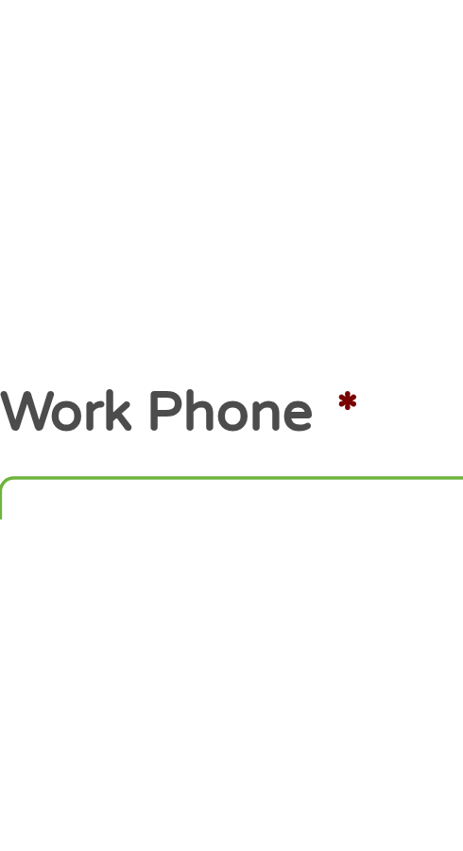
scroll to position [68, 0]
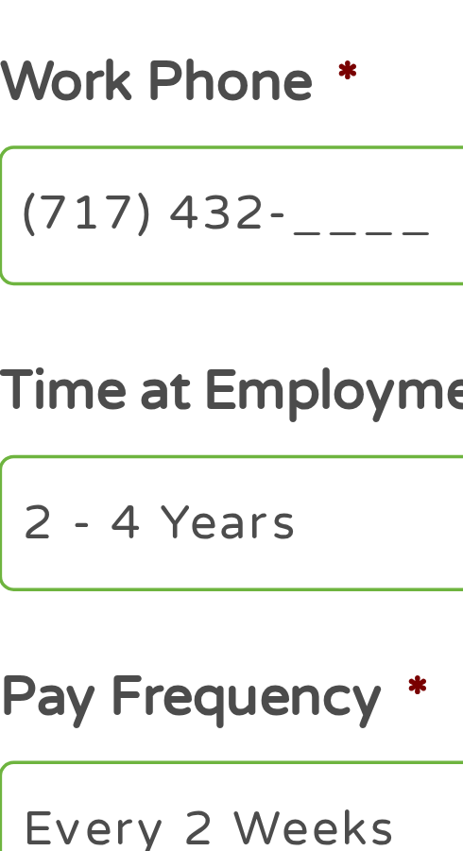
click at [123, 610] on input "(717) 432-____" at bounding box center [230, 604] width 401 height 40
type input "[PHONE_NUMBER]"
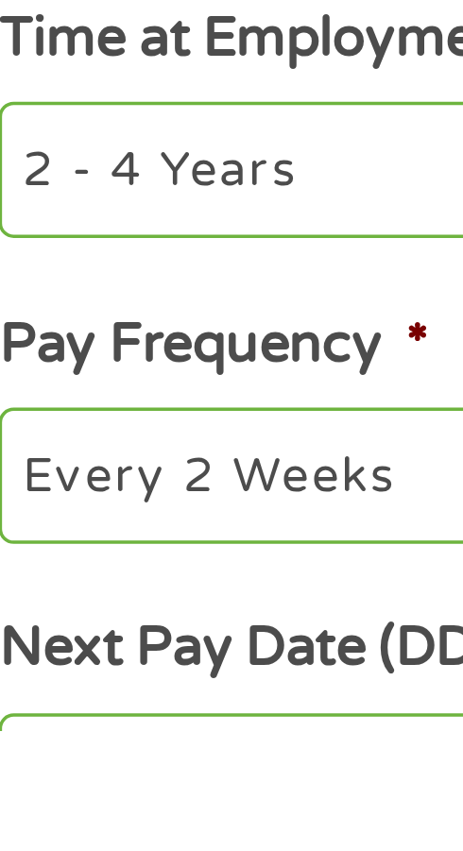
click at [139, 788] on select "--- Choose one --- Every 2 Weeks Every Week Monthly Semi-Monthly" at bounding box center [230, 778] width 401 height 38
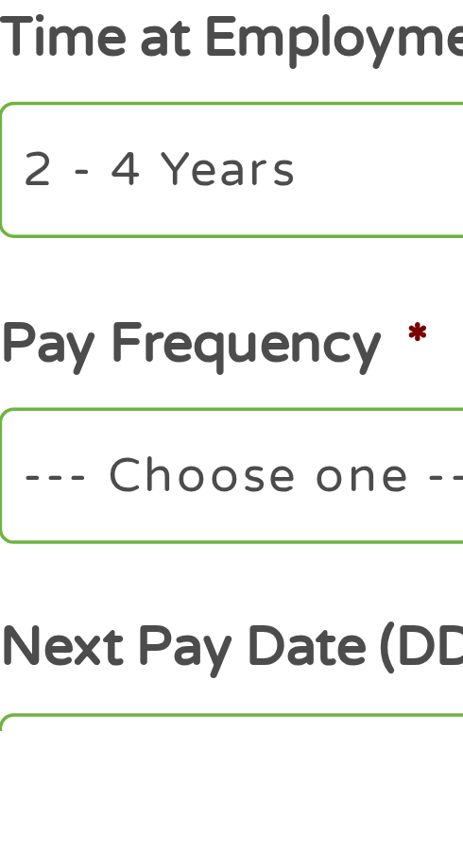
click at [30, 764] on select "--- Choose one --- Every 2 Weeks Every Week Monthly Semi-Monthly" at bounding box center [230, 778] width 401 height 38
click at [118, 787] on select "--- Choose one --- Every 2 Weeks Every Week Monthly Semi-Monthly" at bounding box center [230, 778] width 401 height 38
select select "weekly"
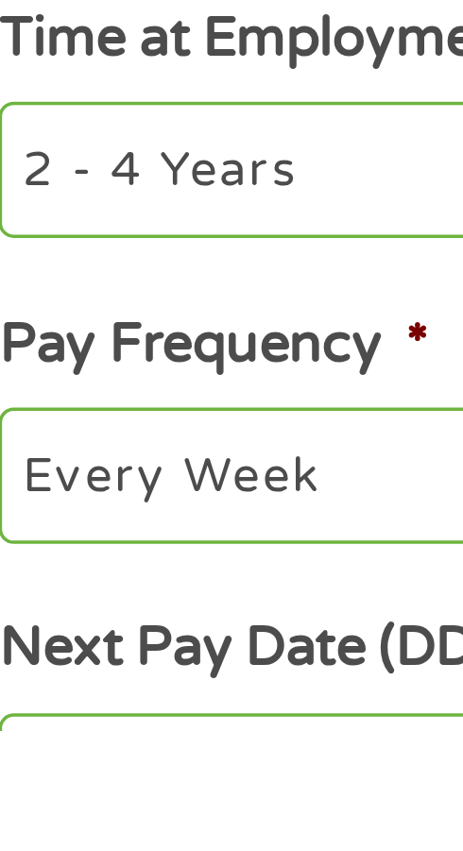
click at [30, 764] on select "--- Choose one --- Every 2 Weeks Every Week Monthly Semi-Monthly" at bounding box center [230, 778] width 401 height 38
click at [123, 850] on input "Next Pay Date (DD/MM/YYYY) *" at bounding box center [230, 866] width 401 height 40
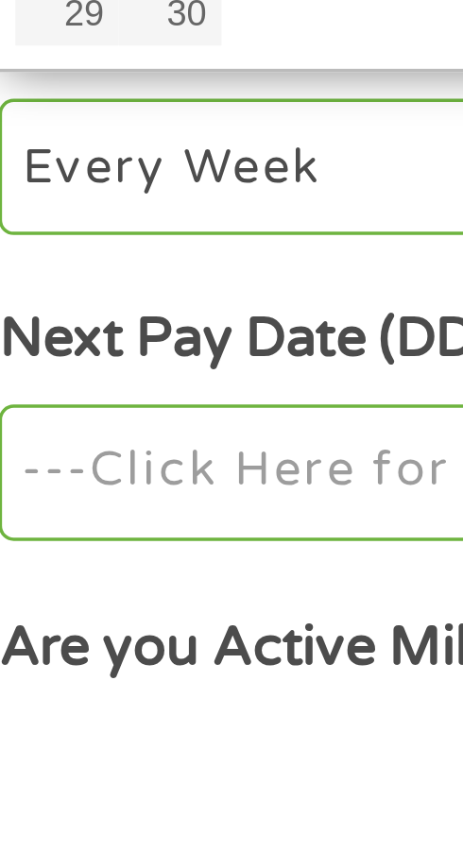
scroll to position [144, 0]
click at [99, 800] on input "Next Pay Date (DD/MM/YYYY) *" at bounding box center [230, 789] width 401 height 40
click at [68, 800] on input "Next Pay Date (DD/MM/YYYY) *" at bounding box center [230, 789] width 401 height 40
click at [136, 796] on input "Next Pay Date (DD/MM/YYYY) *" at bounding box center [230, 789] width 401 height 40
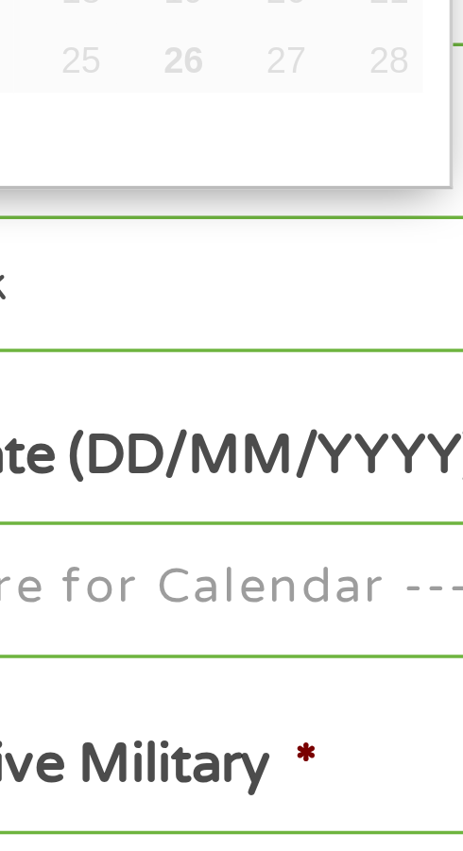
scroll to position [352, 0]
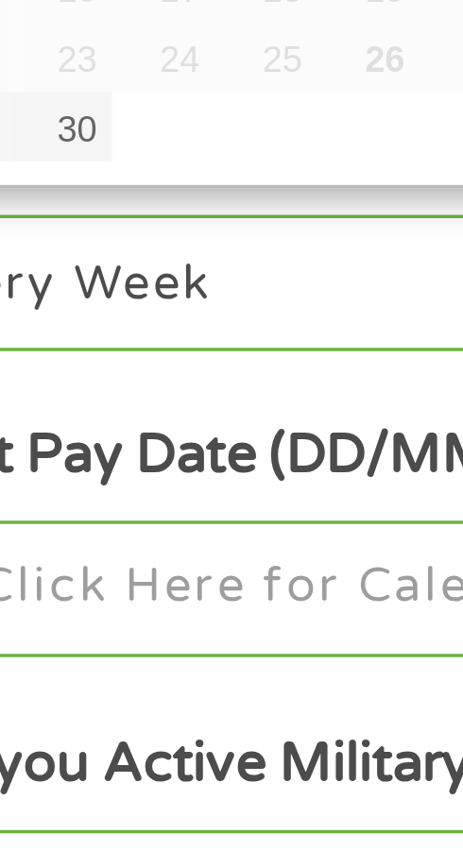
click at [163, 589] on input "Next Pay Date (DD/MM/YYYY) *" at bounding box center [230, 582] width 401 height 40
click at [157, 596] on input "Next Pay Date (DD/MM/YYYY) *" at bounding box center [230, 582] width 401 height 40
click at [179, 592] on input "Next Pay Date (DD/MM/YYYY) *" at bounding box center [230, 582] width 401 height 40
click at [183, 590] on input "Next Pay Date (DD/MM/YYYY) *" at bounding box center [230, 582] width 401 height 40
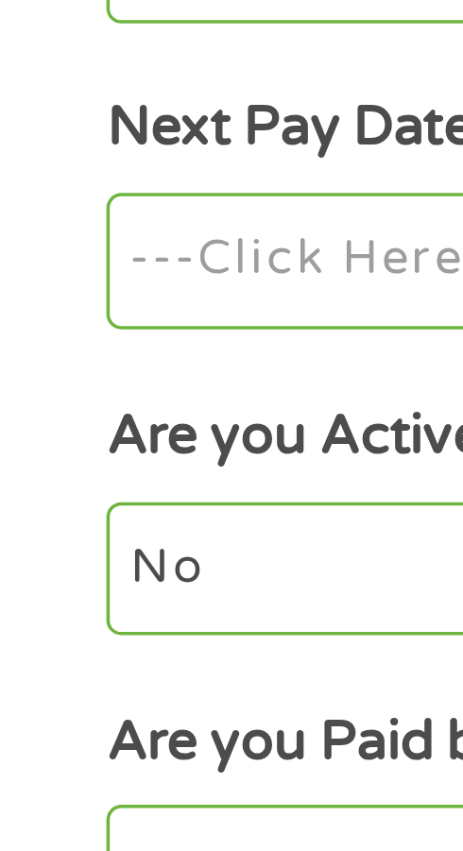
click at [53, 593] on input "Next Pay Date (DD/MM/YYYY) *" at bounding box center [230, 582] width 401 height 40
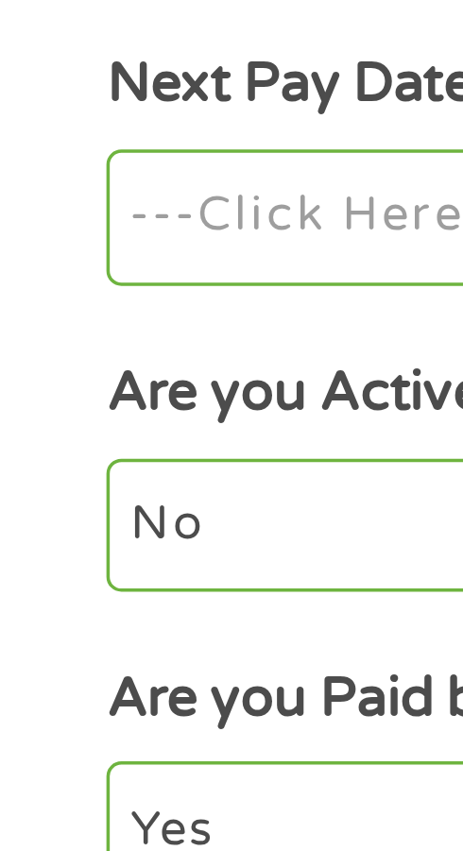
click at [111, 566] on input "Next Pay Date (DD/MM/YYYY) *" at bounding box center [230, 582] width 401 height 40
click at [82, 591] on input "Next Pay Date (DD/MM/YYYY) *" at bounding box center [230, 582] width 401 height 40
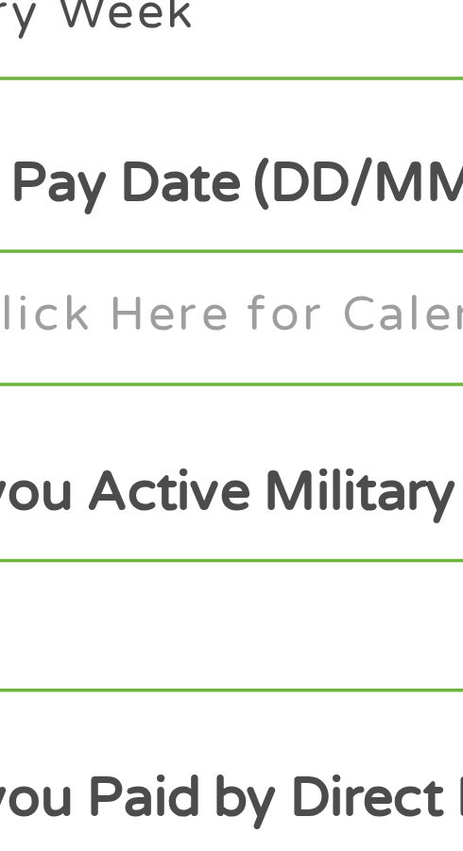
click at [156, 552] on label "Next Pay Date (DD/MM/YYYY) *" at bounding box center [148, 543] width 237 height 20
click at [156, 562] on input "Next Pay Date (DD/MM/YYYY) *" at bounding box center [230, 582] width 401 height 40
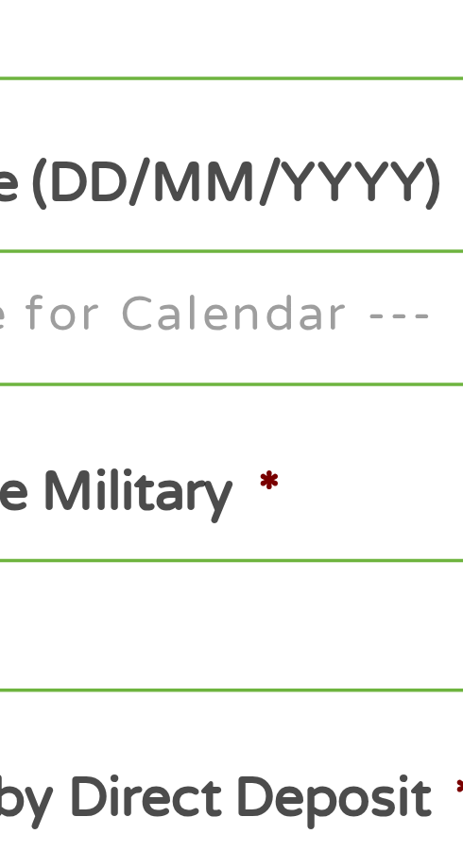
click at [159, 546] on label "Next Pay Date (DD/MM/YYYY) *" at bounding box center [148, 543] width 237 height 20
click at [159, 562] on input "Next Pay Date (DD/MM/YYYY) *" at bounding box center [230, 582] width 401 height 40
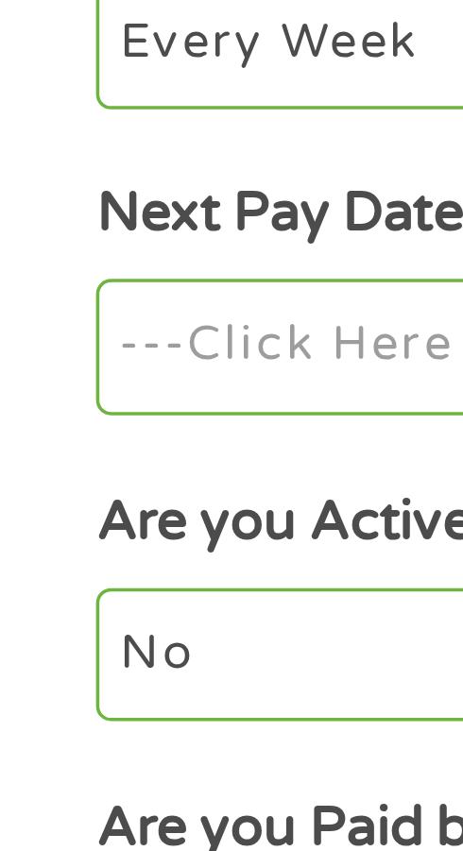
click at [49, 591] on input "Next Pay Date (DD/MM/YYYY) *" at bounding box center [230, 582] width 401 height 40
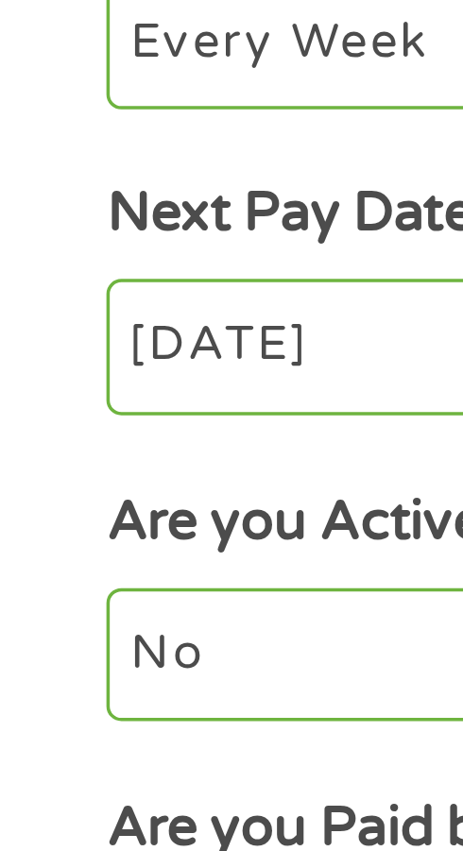
click at [62, 583] on input "[DATE]" at bounding box center [230, 582] width 401 height 40
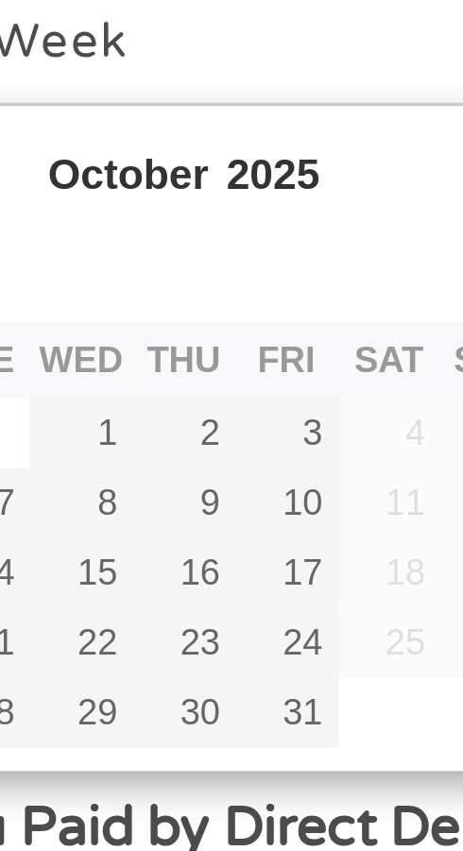
type input "[DATE]"
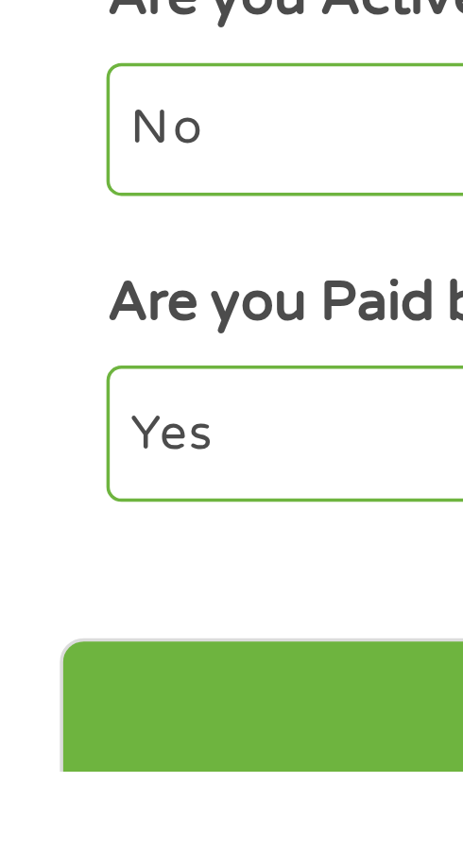
click at [82, 772] on select "Yes No" at bounding box center [230, 754] width 401 height 38
select select "0"
click at [30, 743] on select "Yes No" at bounding box center [230, 754] width 401 height 38
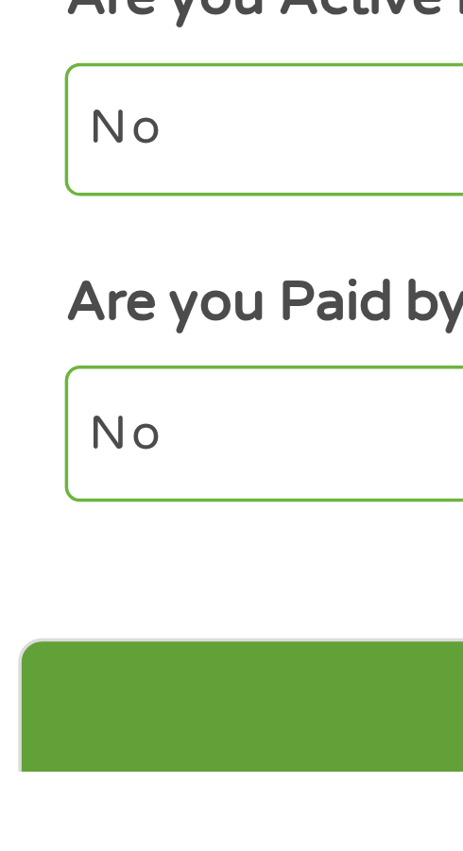
click at [104, 841] on input "Next" at bounding box center [231, 836] width 429 height 46
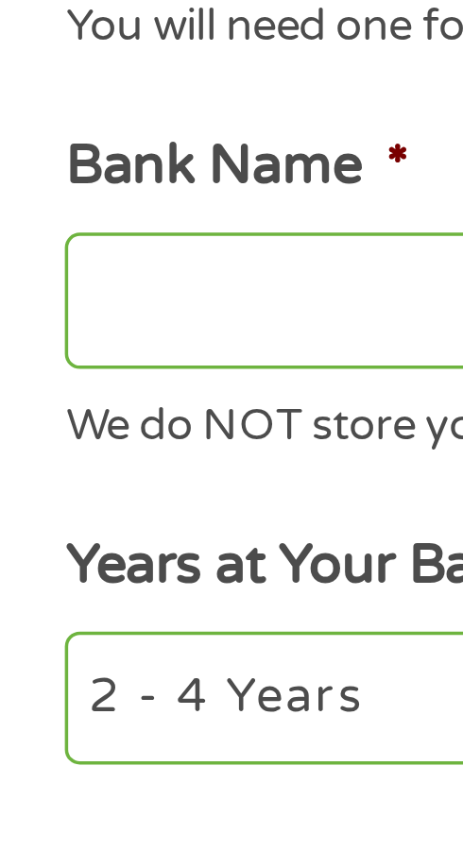
scroll to position [8, 8]
click at [94, 726] on input "Bank Name *" at bounding box center [230, 718] width 401 height 40
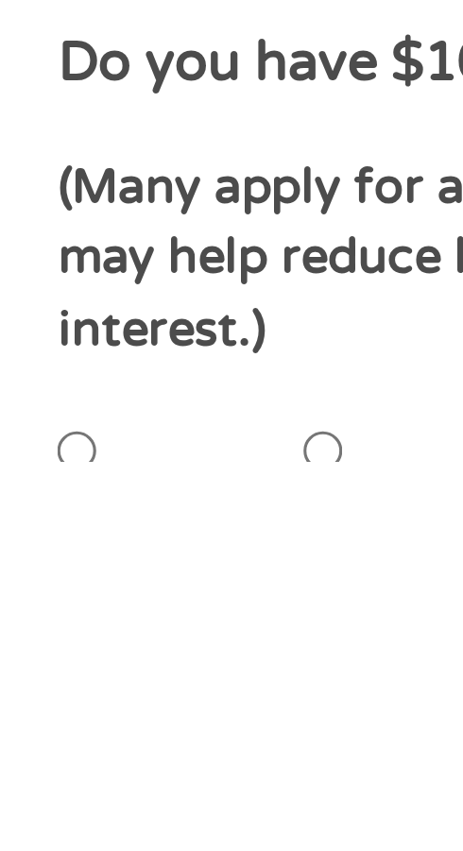
scroll to position [169, 0]
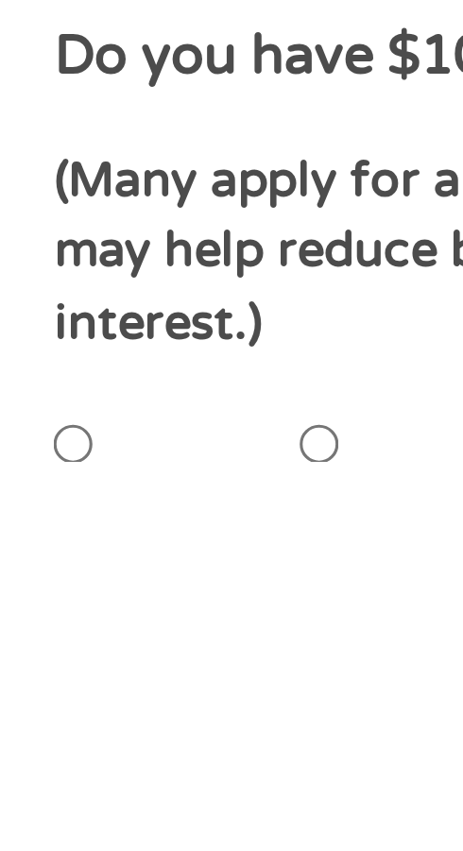
type input "[PERSON_NAME] fargo"
click at [111, 828] on input "No" at bounding box center [105, 846] width 11 height 38
radio input "true"
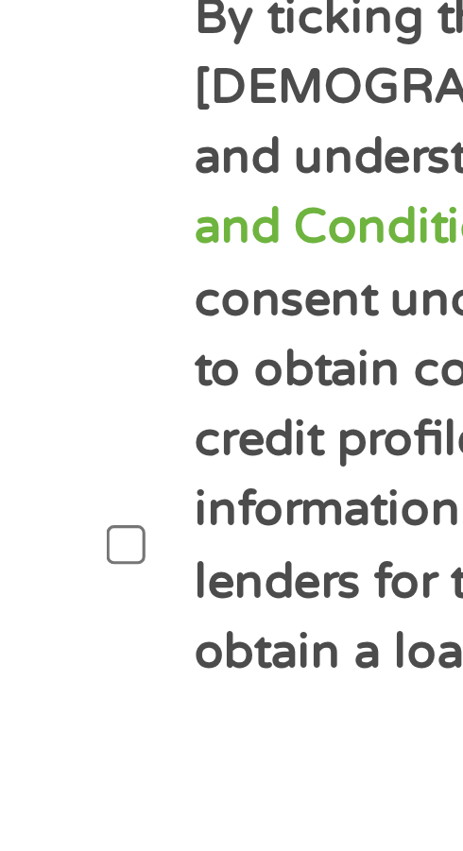
click at [45, 768] on label "By ticking this box, I confirm I am at least [DEMOGRAPHIC_DATA]. I confirm I ha…" at bounding box center [212, 810] width 341 height 321
click at [42, 790] on input "By ticking this box, I confirm I am at least [DEMOGRAPHIC_DATA]. I confirm I ha…" at bounding box center [35, 809] width 11 height 38
checkbox input "true"
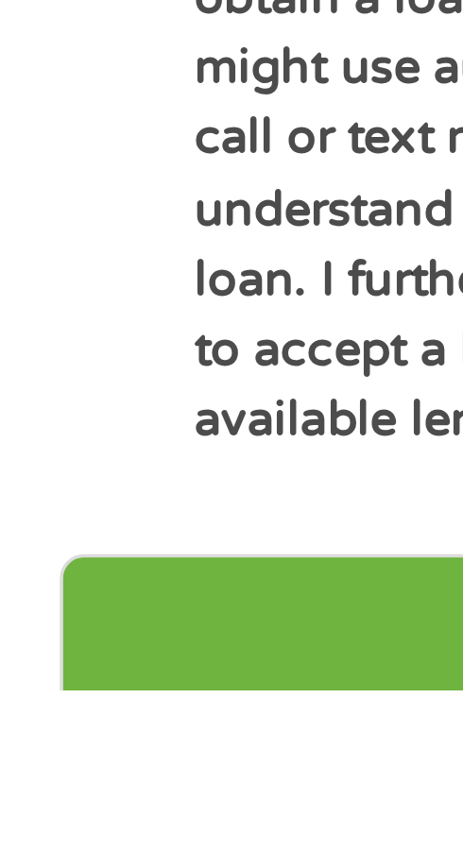
scroll to position [762, 0]
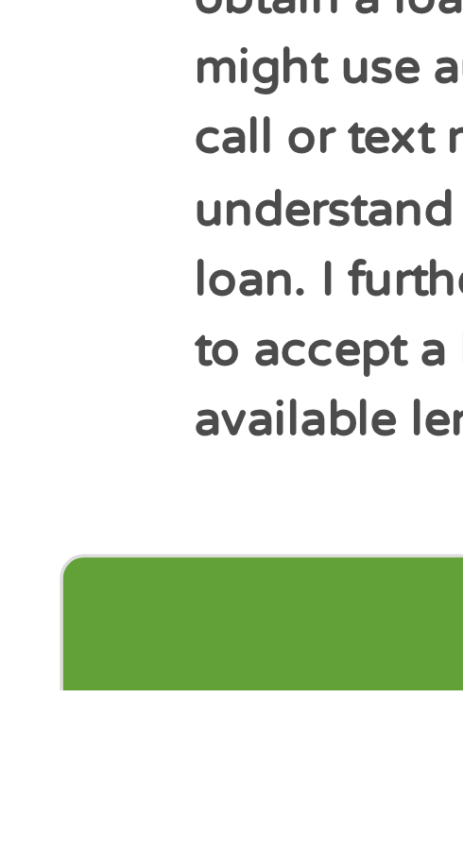
click at [110, 812] on input "Next" at bounding box center [231, 835] width 429 height 46
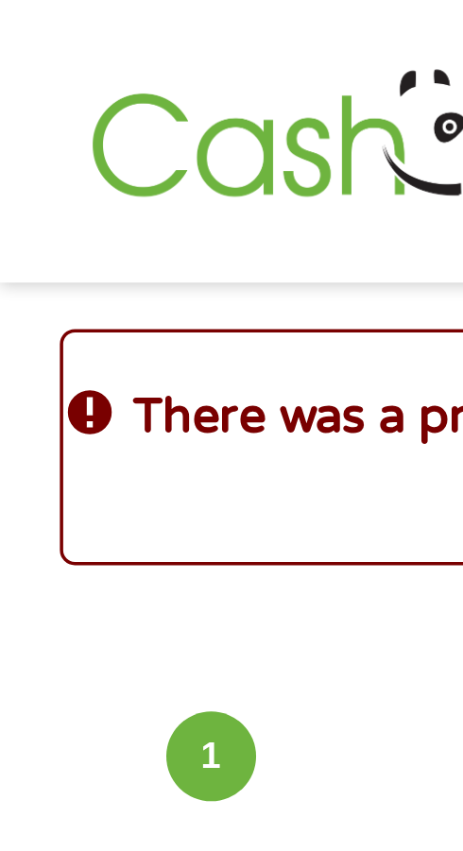
scroll to position [8, 8]
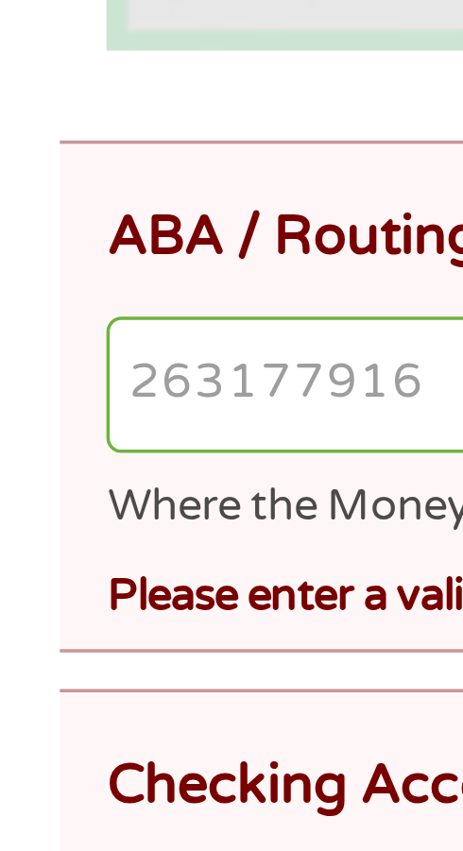
click at [62, 610] on input "ABA / Routing number *" at bounding box center [237, 600] width 414 height 40
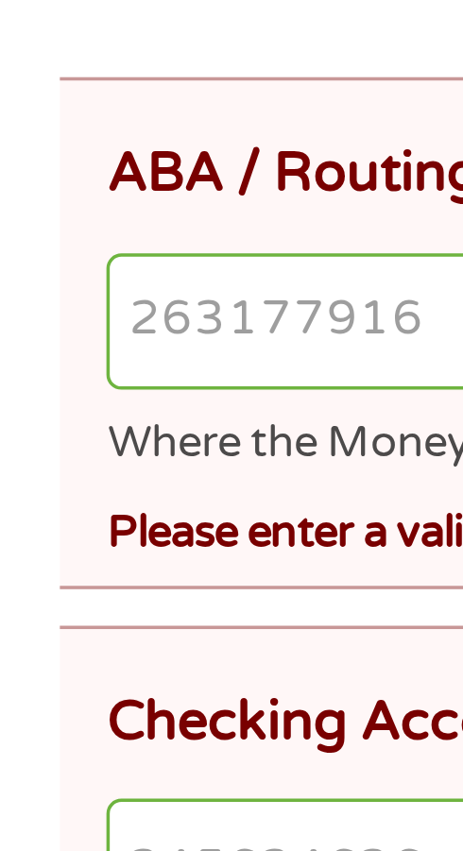
click at [52, 608] on input "ABA / Routing number *" at bounding box center [237, 600] width 414 height 40
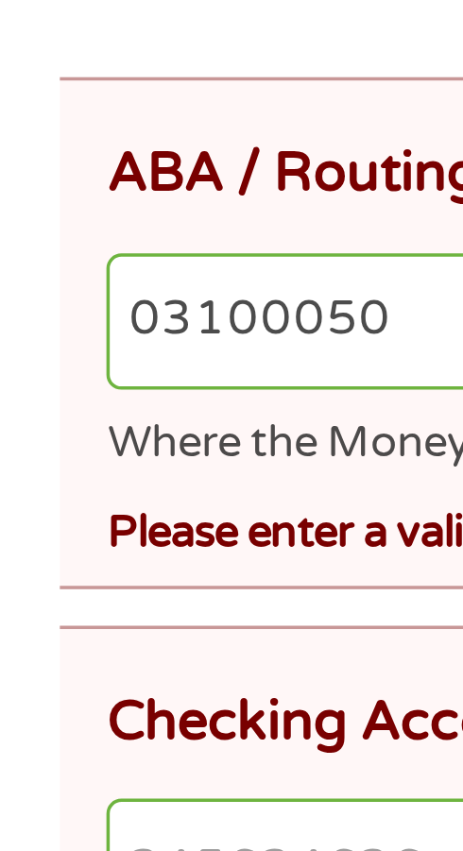
type input "031000503"
type input "[PERSON_NAME] FARGO BANK"
type input "031000503"
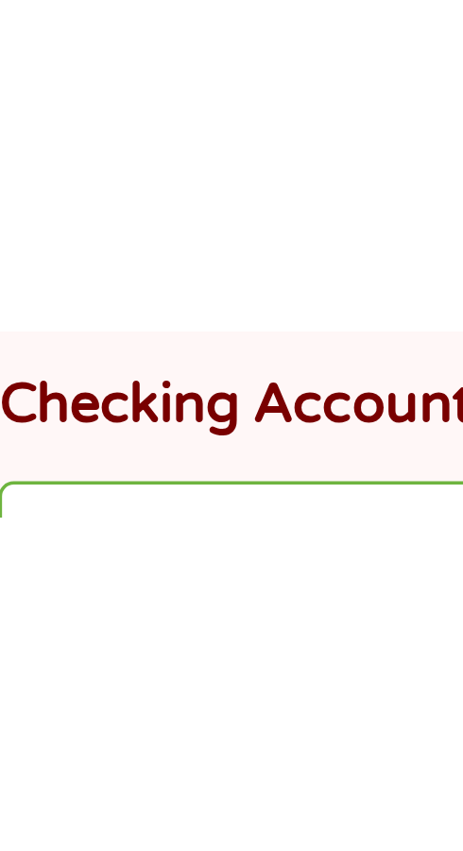
scroll to position [82, 0]
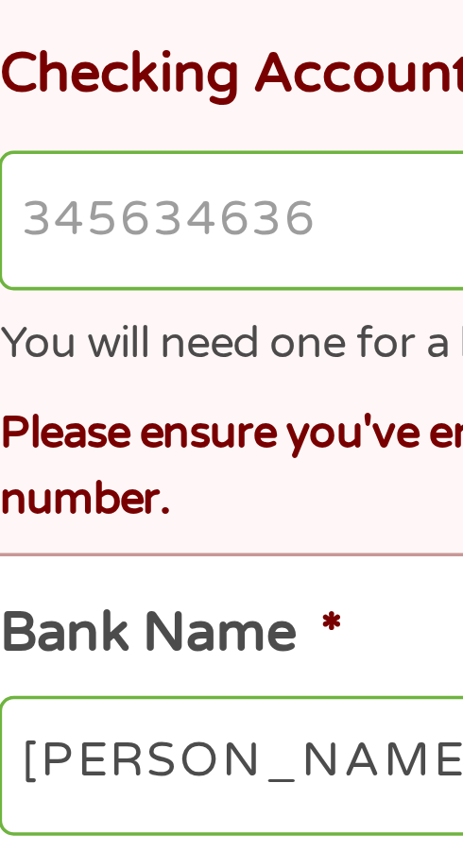
click at [119, 675] on input "Checking Account Number *" at bounding box center [237, 672] width 414 height 40
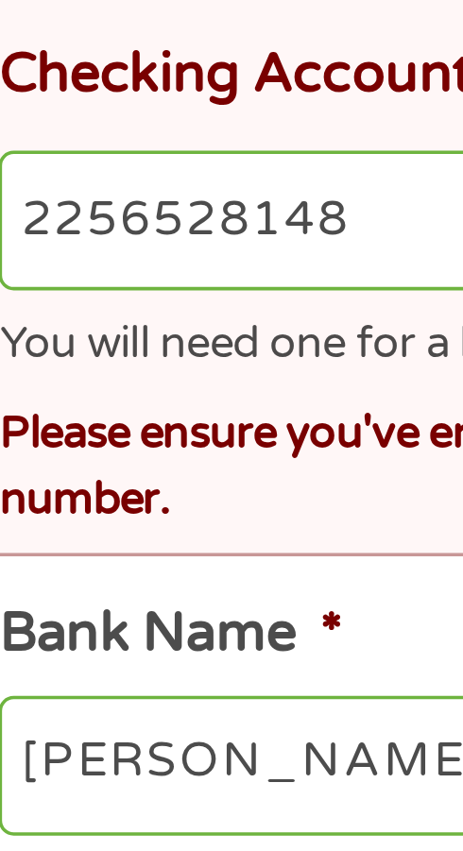
type input "2256528148"
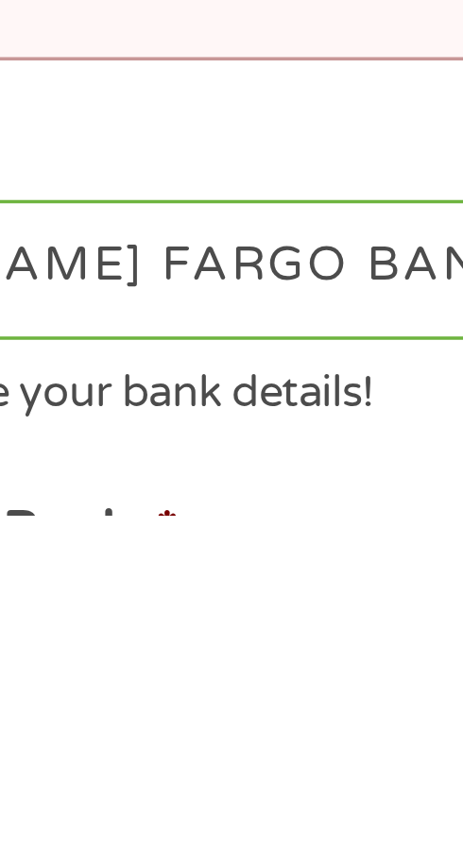
scroll to position [127, 0]
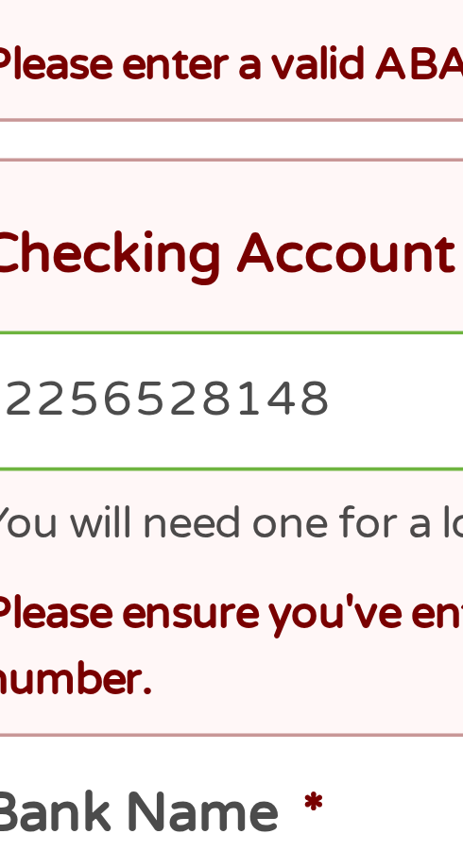
click at [145, 315] on label "Checking Account Number *" at bounding box center [135, 316] width 211 height 20
click at [145, 337] on input "2256528148" at bounding box center [237, 357] width 414 height 40
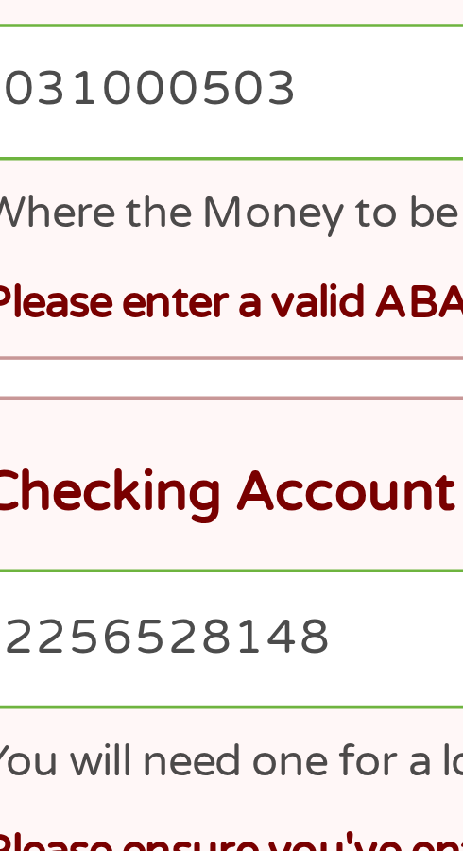
scroll to position [397, 0]
click at [137, 250] on div "Please enter a valid ABA / Routing number." at bounding box center [237, 258] width 414 height 25
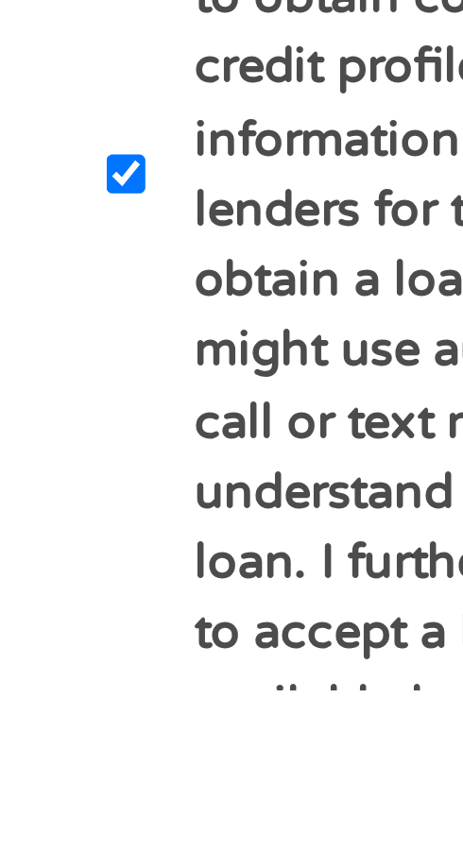
scroll to position [873, 0]
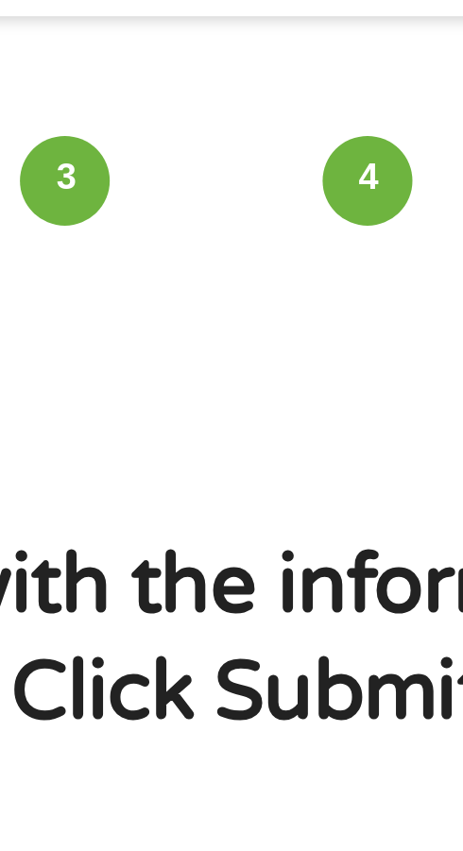
scroll to position [0, 0]
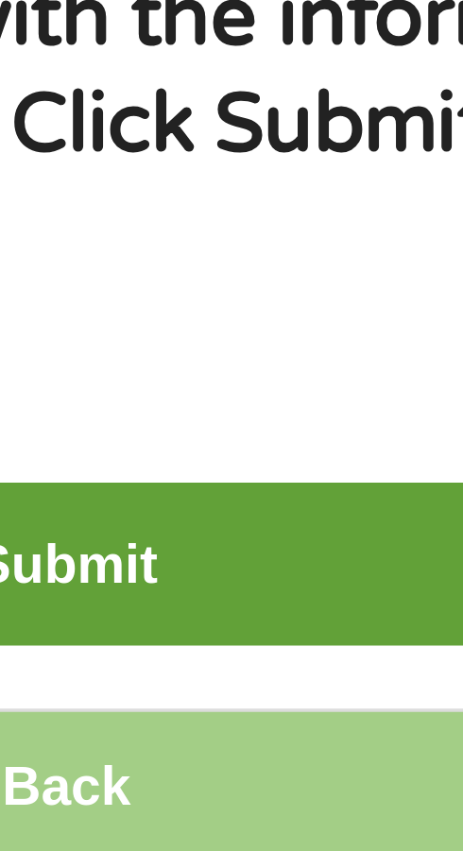
click at [242, 405] on input "Submit" at bounding box center [231, 397] width 429 height 46
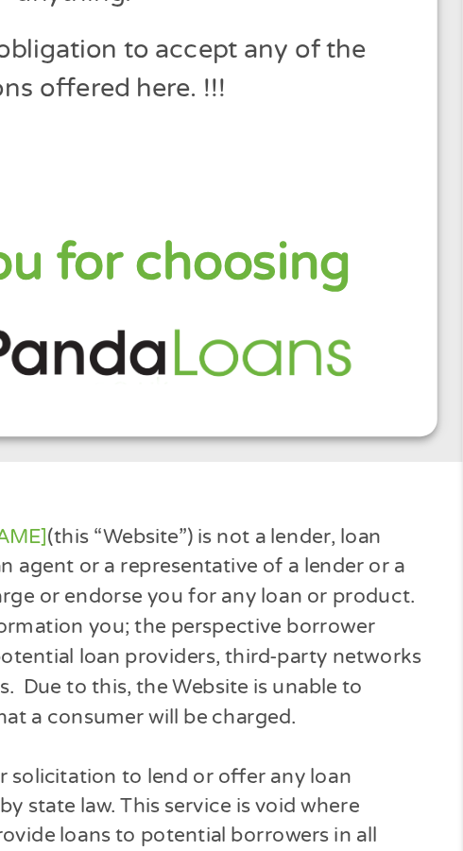
scroll to position [370, 0]
